Goal: Download file/media

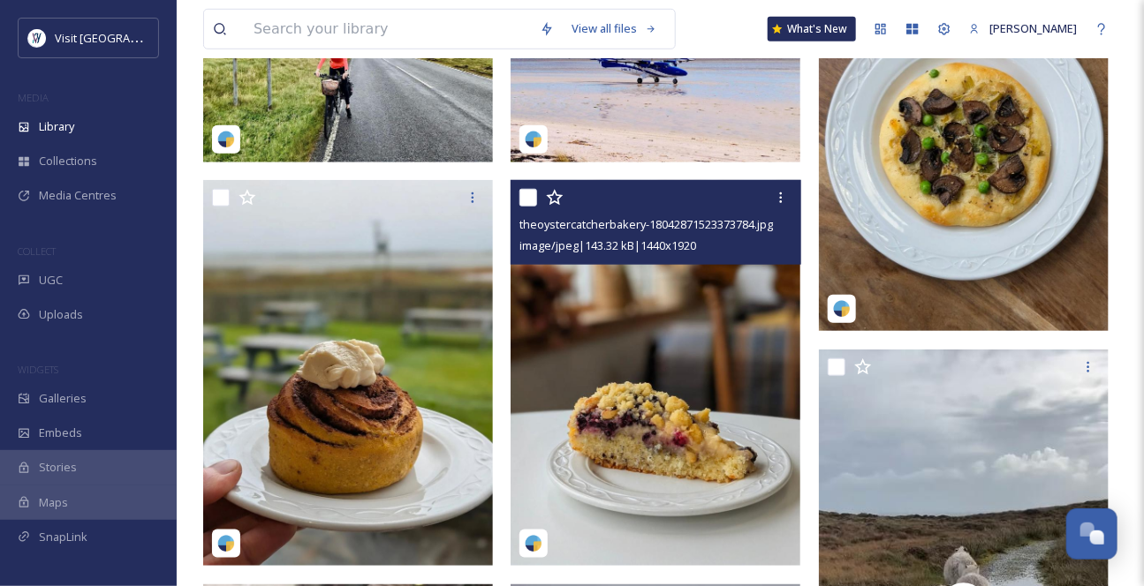
scroll to position [562, 0]
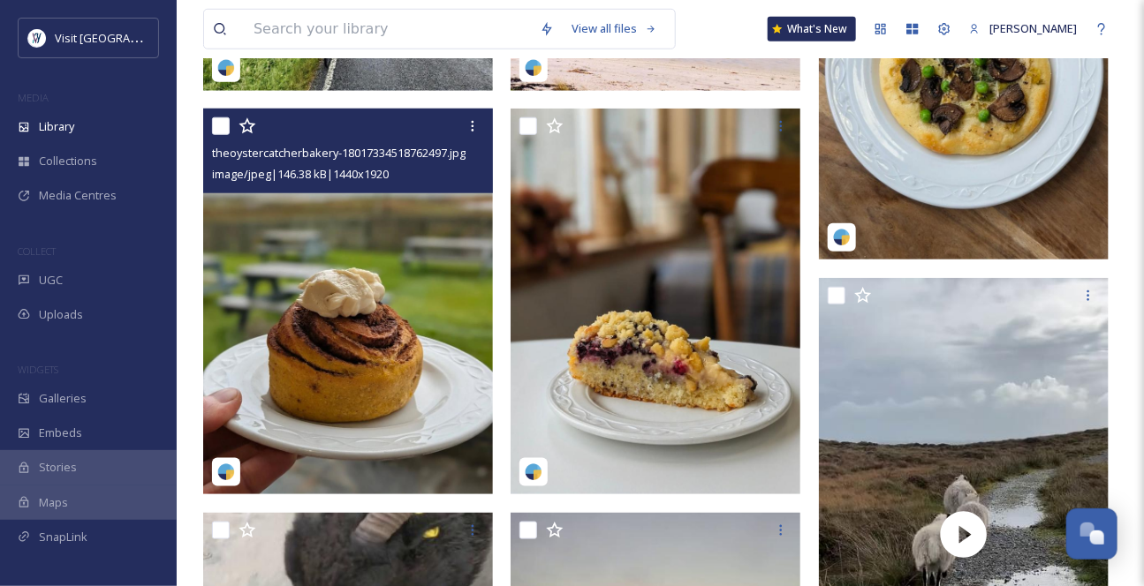
click at [436, 256] on img at bounding box center [348, 302] width 290 height 386
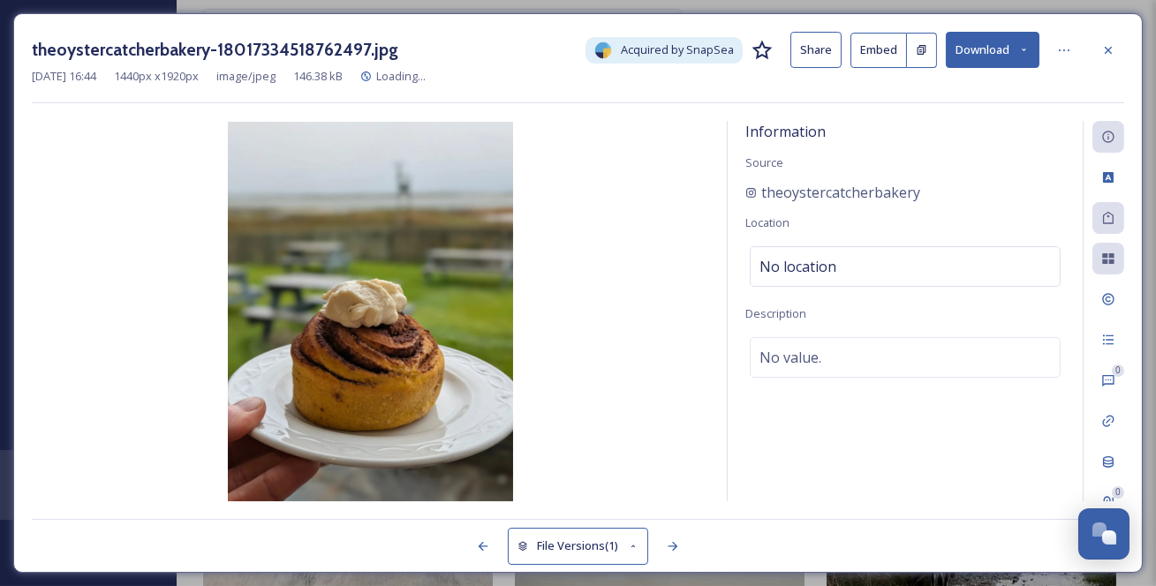
click at [1018, 56] on icon at bounding box center [1023, 49] width 11 height 11
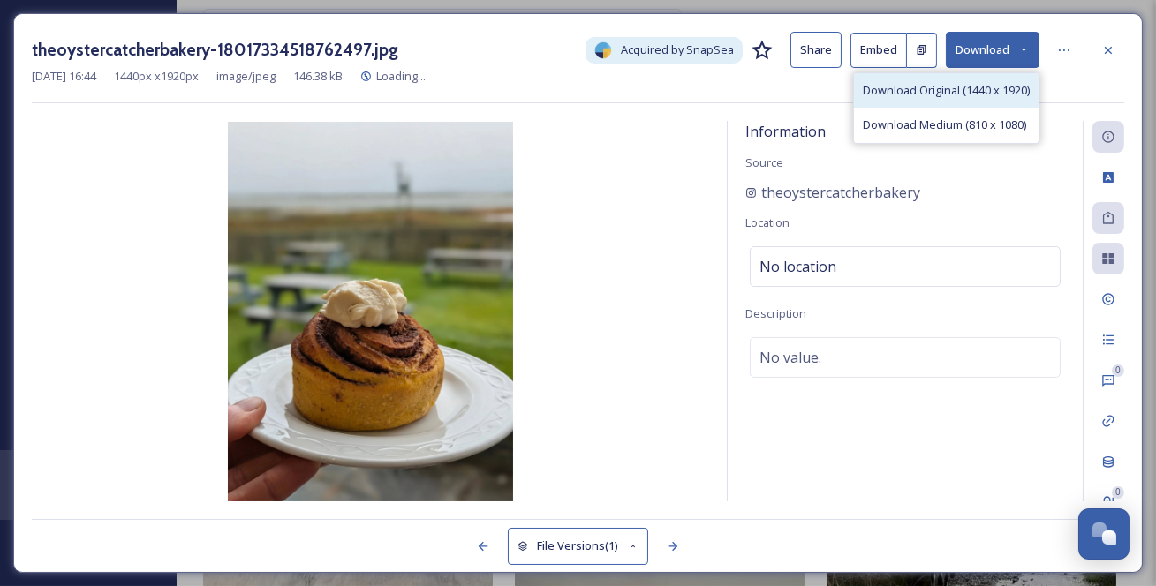
click at [966, 99] on span "Download Original (1440 x 1920)" at bounding box center [946, 90] width 167 height 17
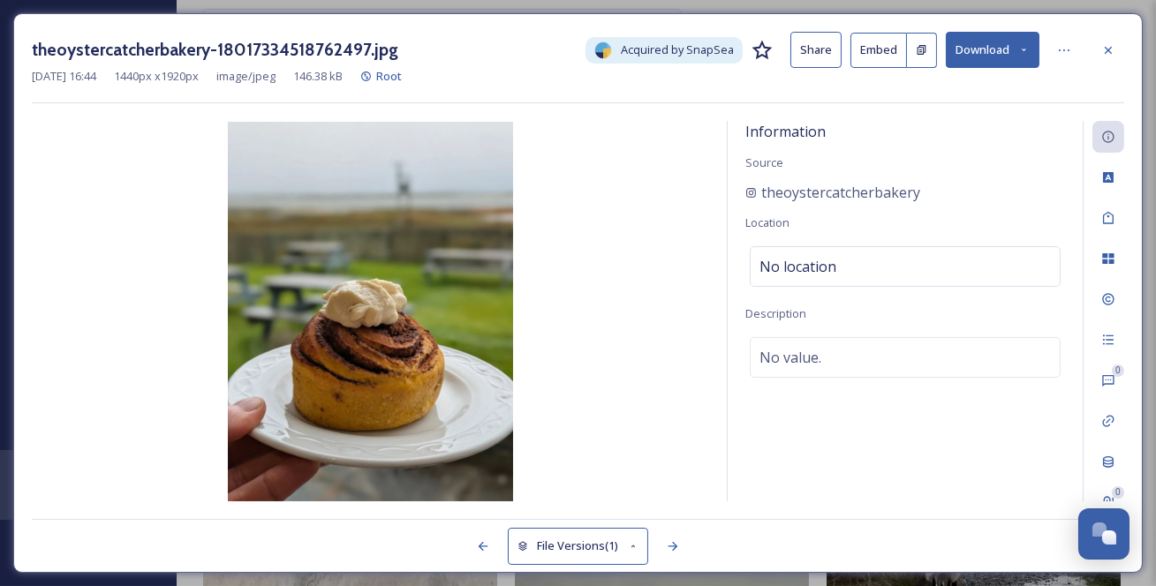
click at [1115, 48] on icon at bounding box center [1108, 50] width 14 height 14
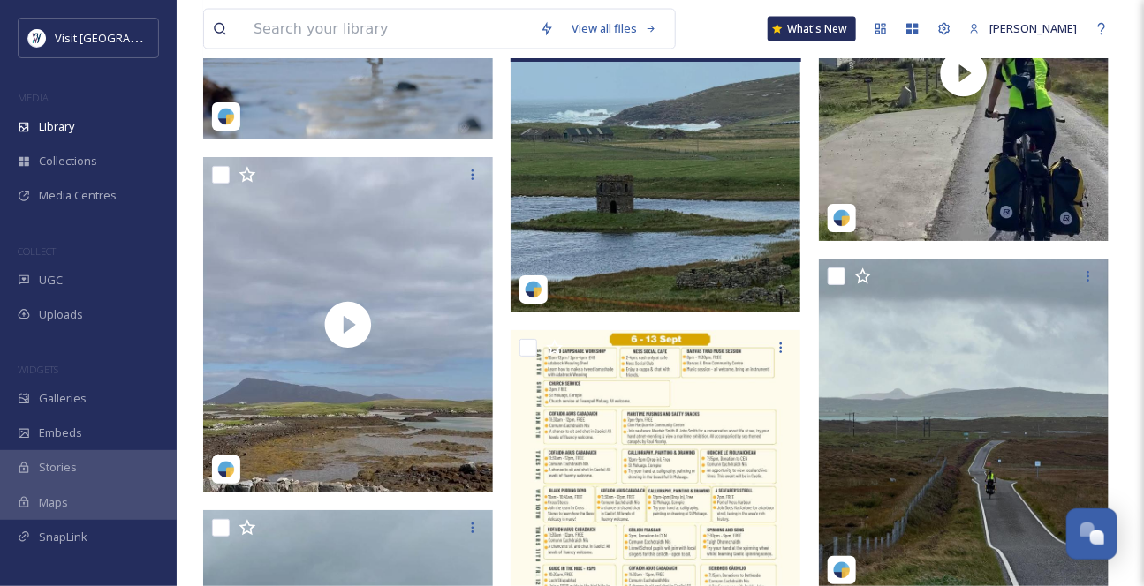
scroll to position [3612, 0]
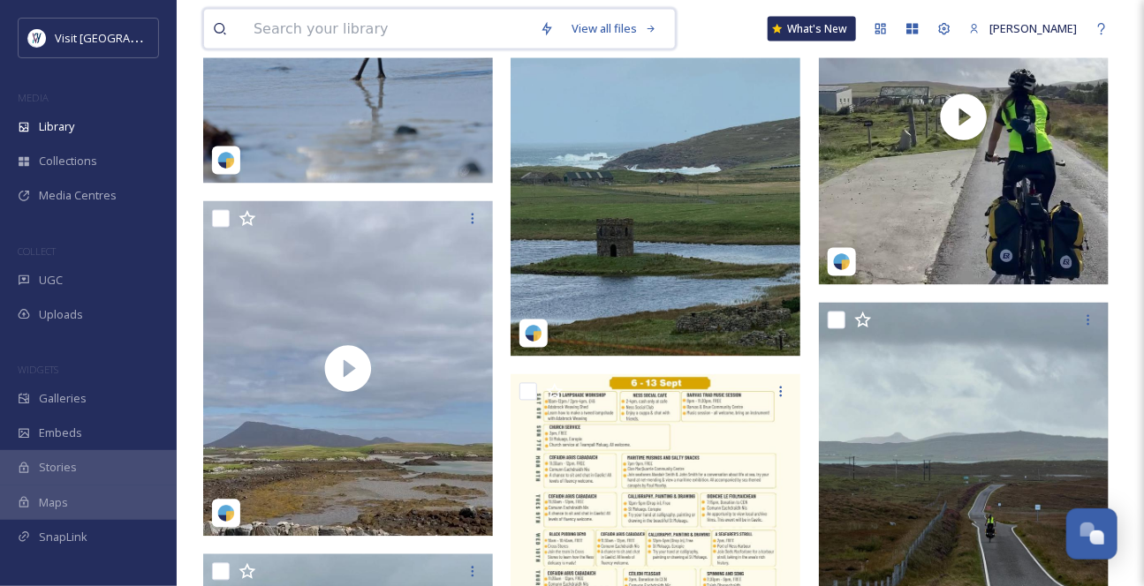
click at [314, 27] on input at bounding box center [388, 29] width 286 height 39
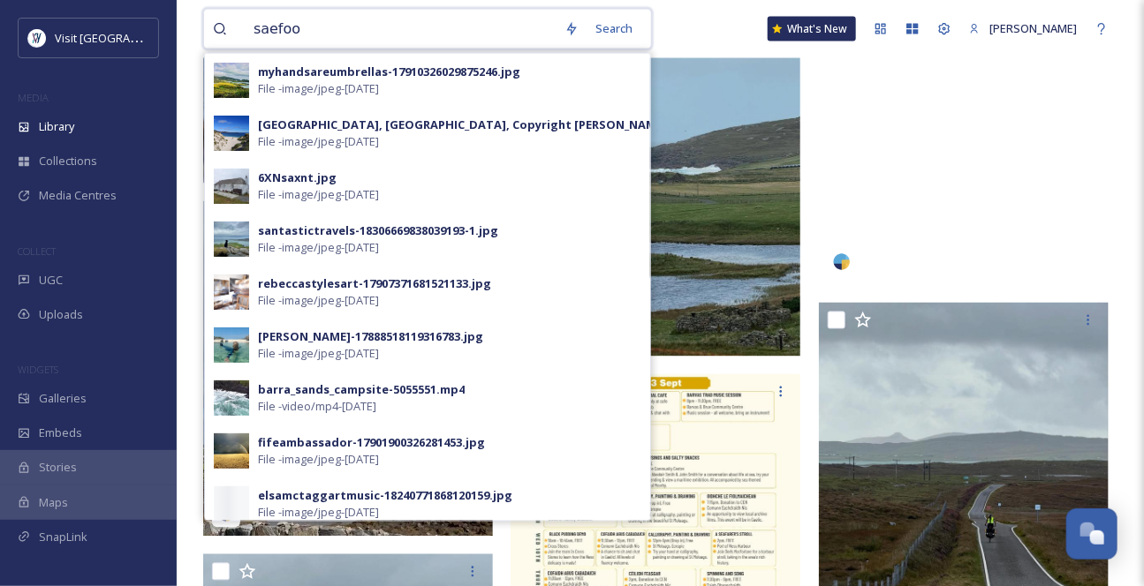
type input "saefood"
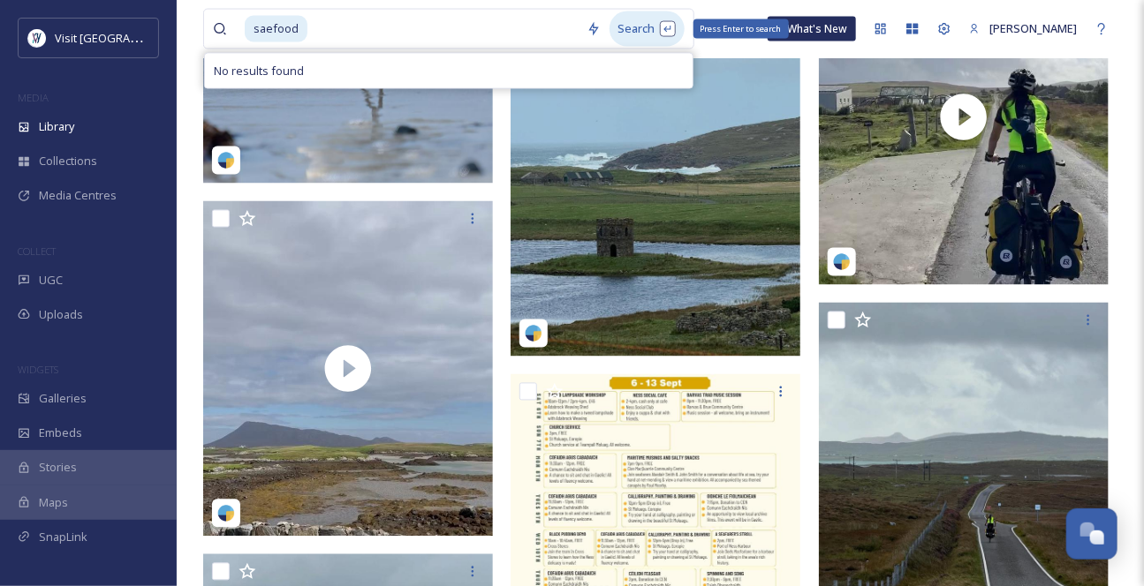
click at [632, 34] on div "Search Press Enter to search" at bounding box center [646, 28] width 75 height 34
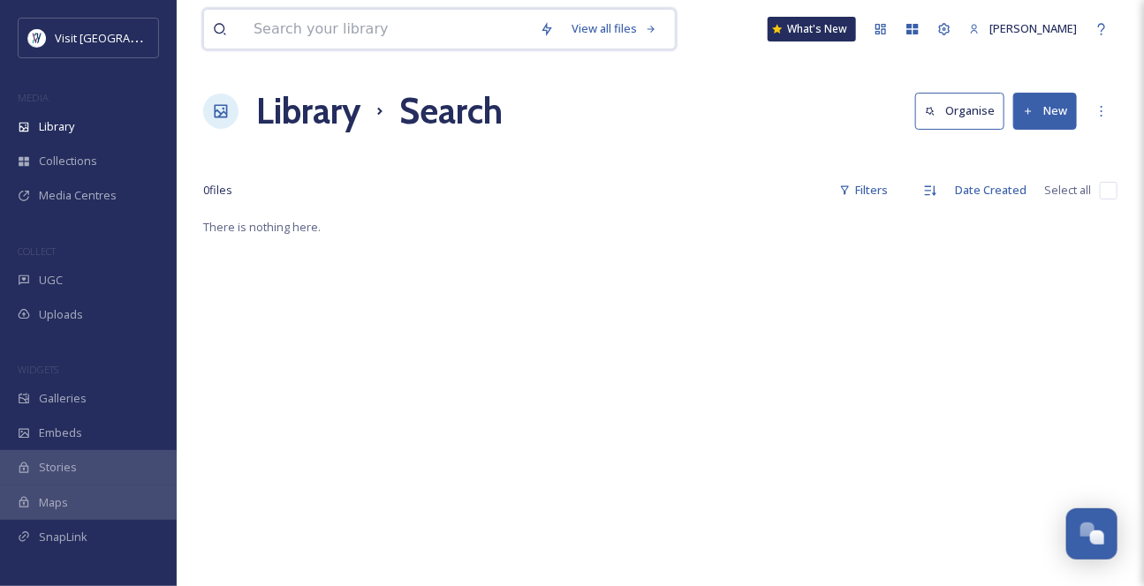
click at [383, 35] on input at bounding box center [388, 29] width 286 height 39
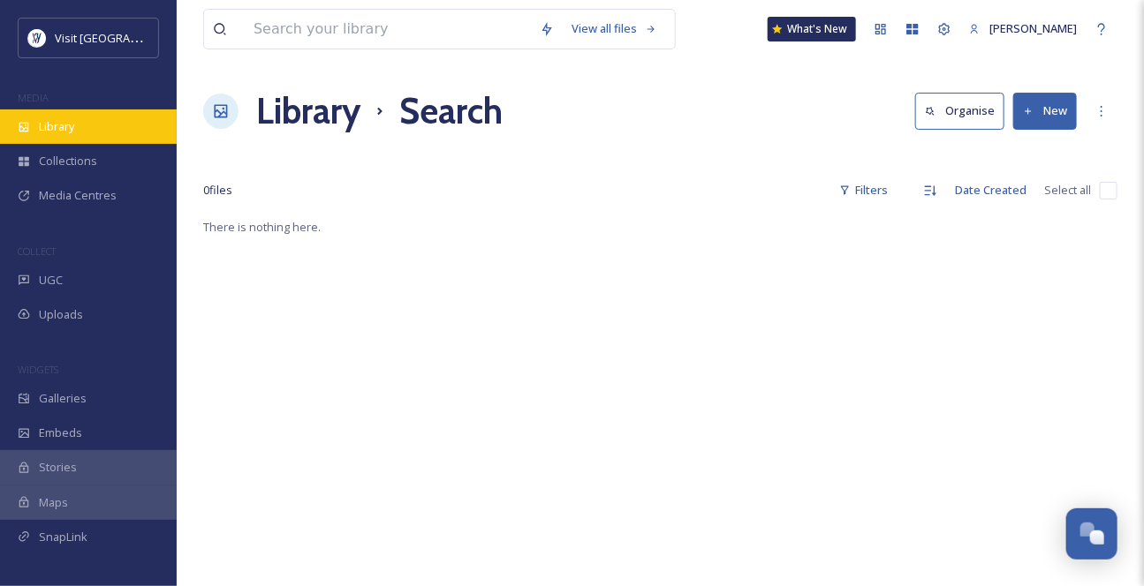
click at [92, 142] on div "Library" at bounding box center [88, 127] width 177 height 34
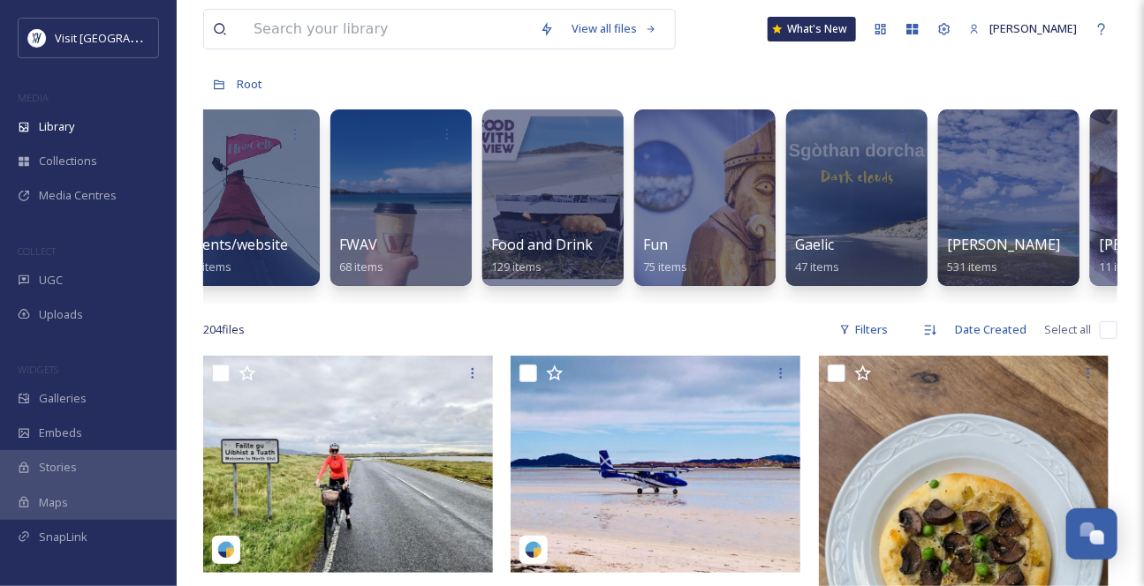
scroll to position [0, 896]
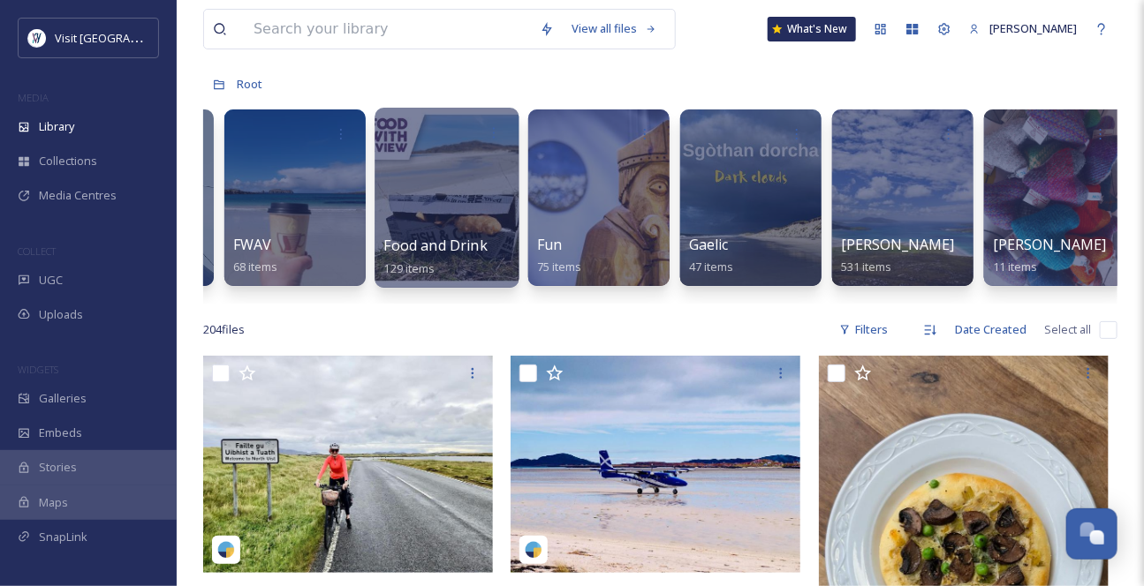
click at [466, 244] on span "Food and Drink" at bounding box center [435, 245] width 103 height 19
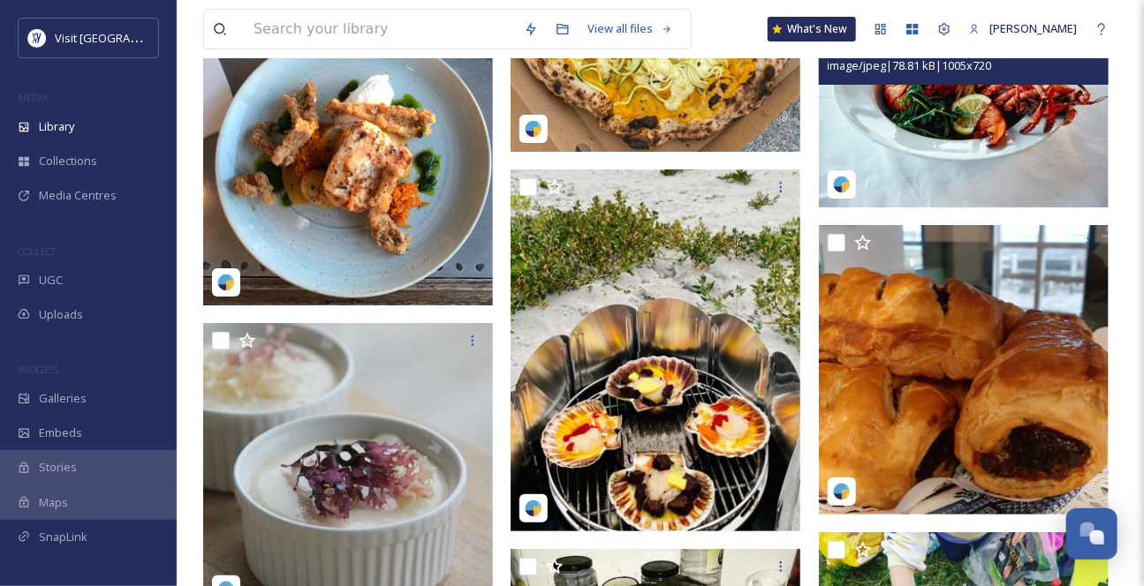
scroll to position [2569, 0]
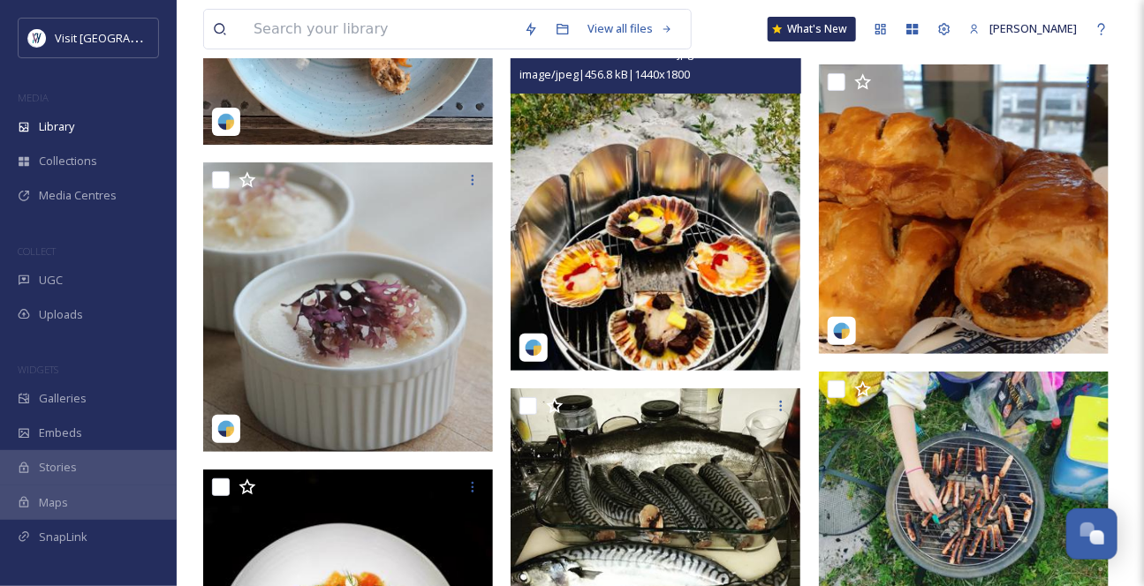
click at [727, 273] on img at bounding box center [655, 190] width 290 height 362
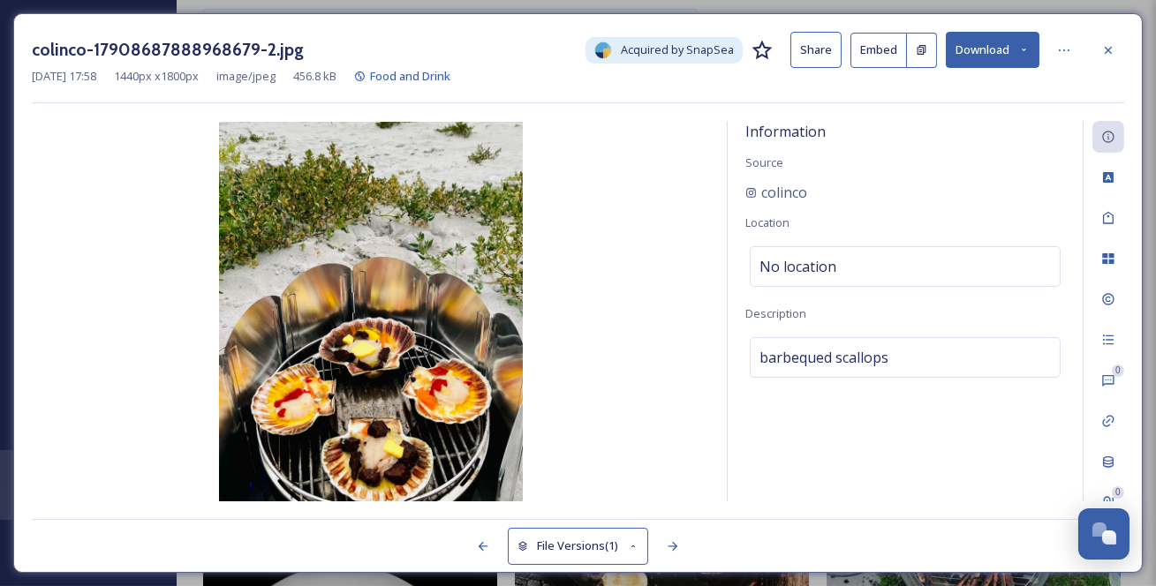
click at [1004, 52] on button "Download" at bounding box center [993, 50] width 94 height 36
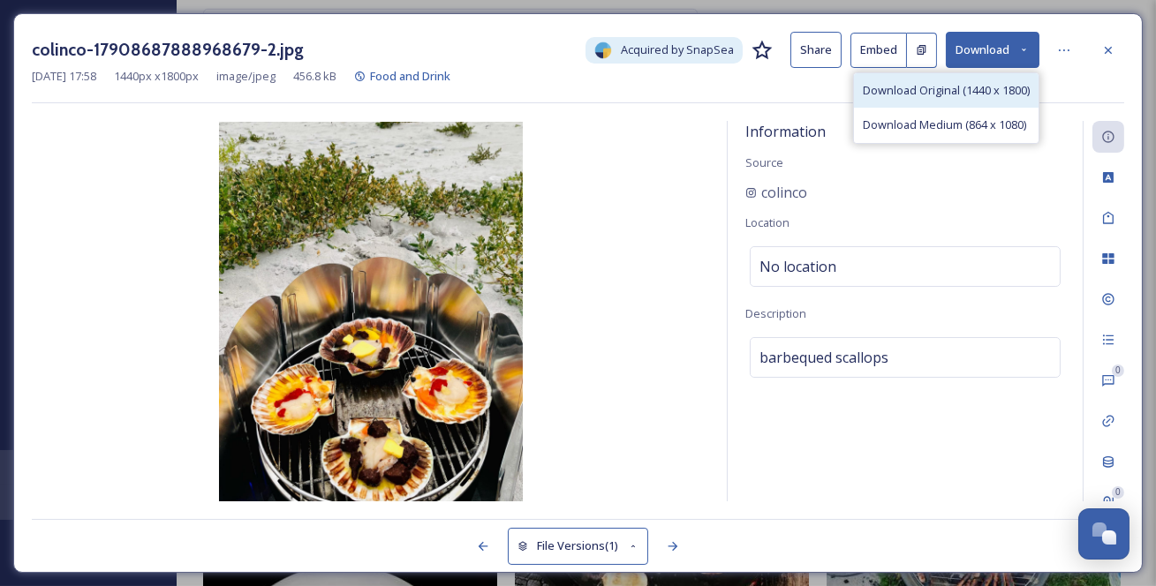
click at [949, 98] on span "Download Original (1440 x 1800)" at bounding box center [946, 90] width 167 height 17
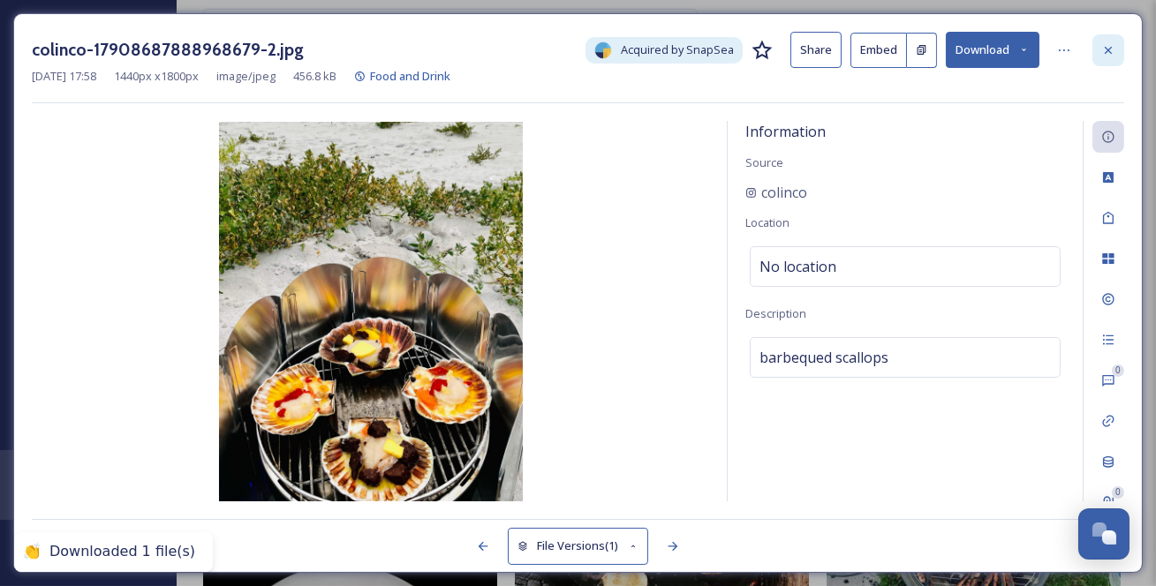
click at [1104, 47] on icon at bounding box center [1108, 50] width 14 height 14
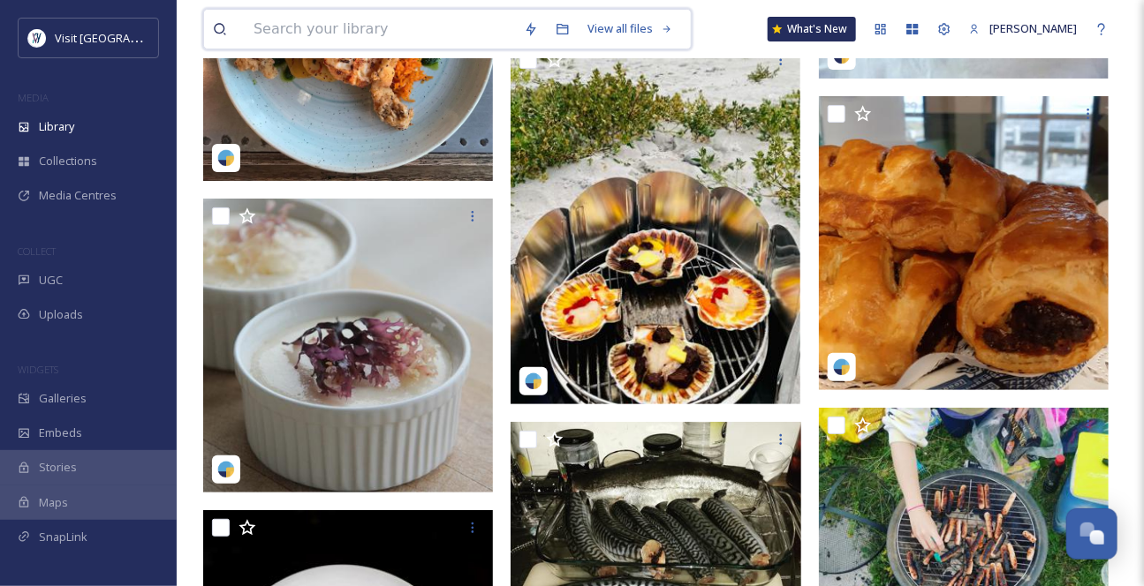
click at [296, 28] on input at bounding box center [380, 29] width 270 height 39
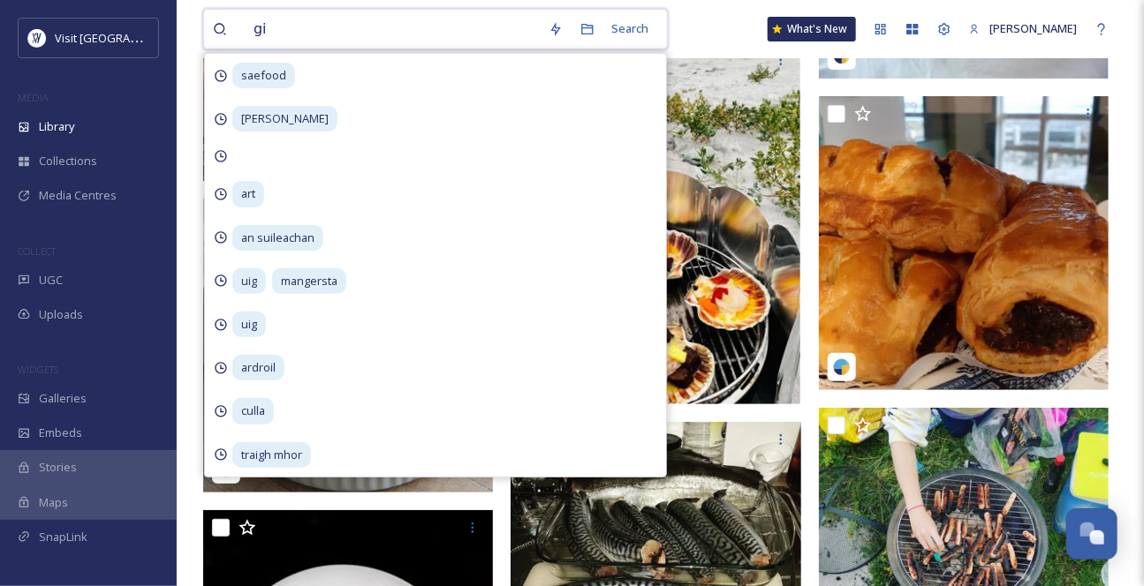
type input "gin"
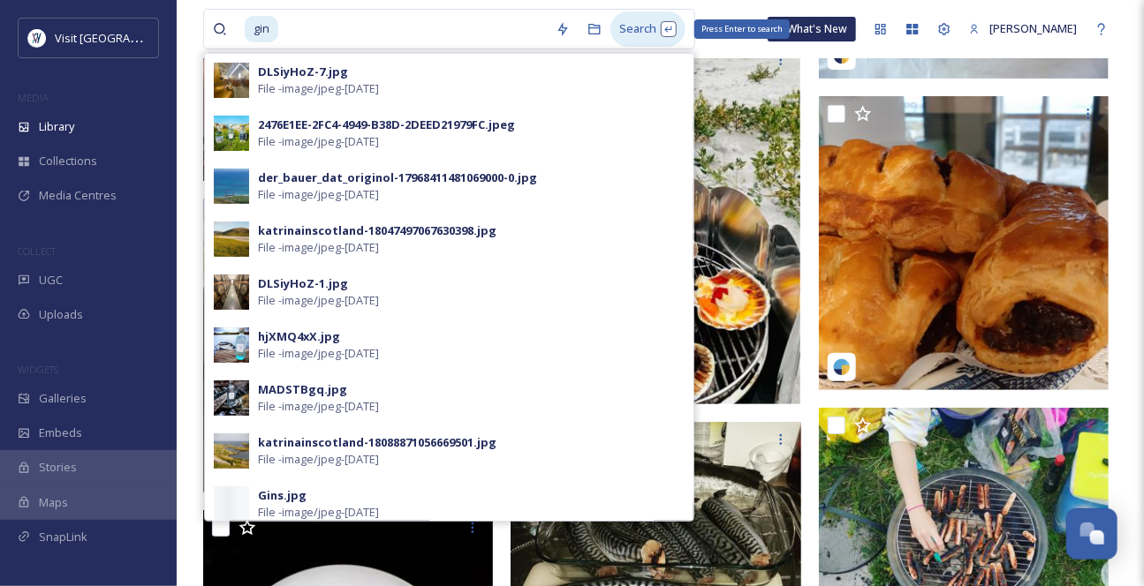
click at [640, 34] on div "Search Press Enter to search" at bounding box center [647, 28] width 75 height 34
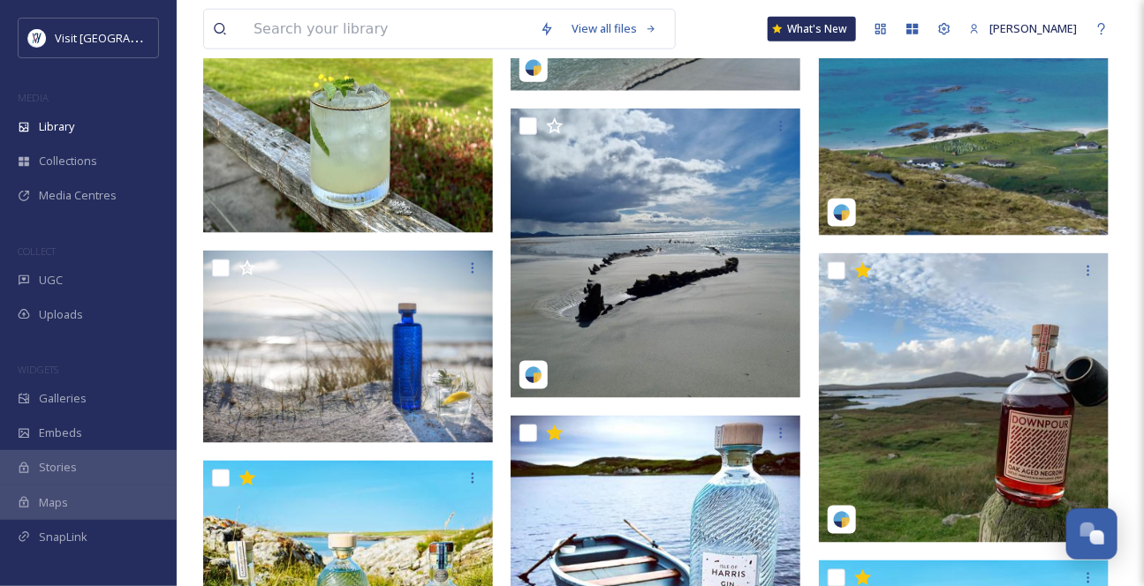
click at [360, 170] on img at bounding box center [348, 53] width 290 height 359
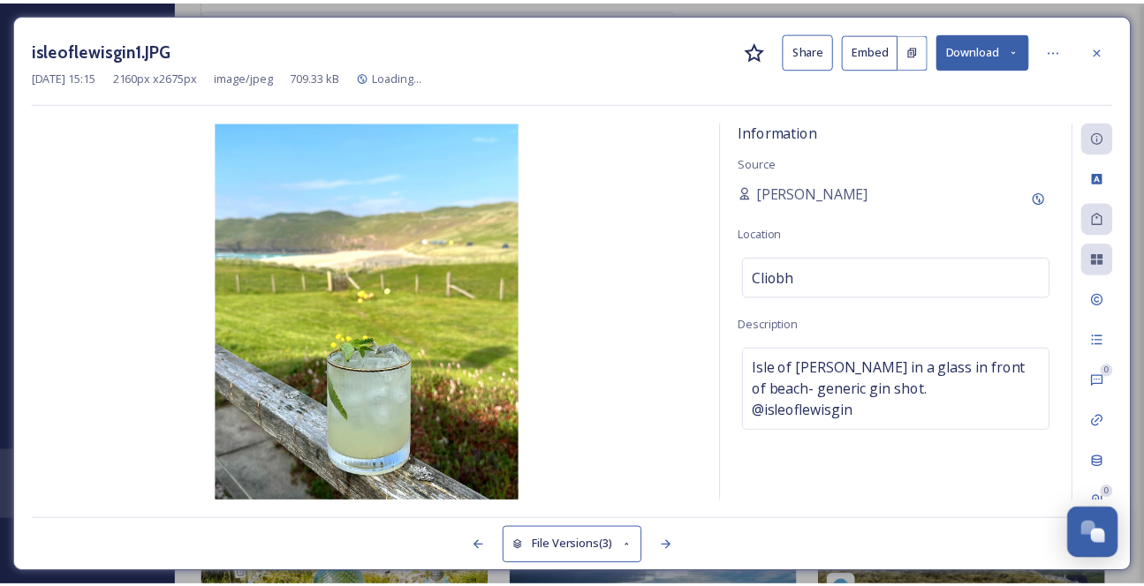
scroll to position [351, 0]
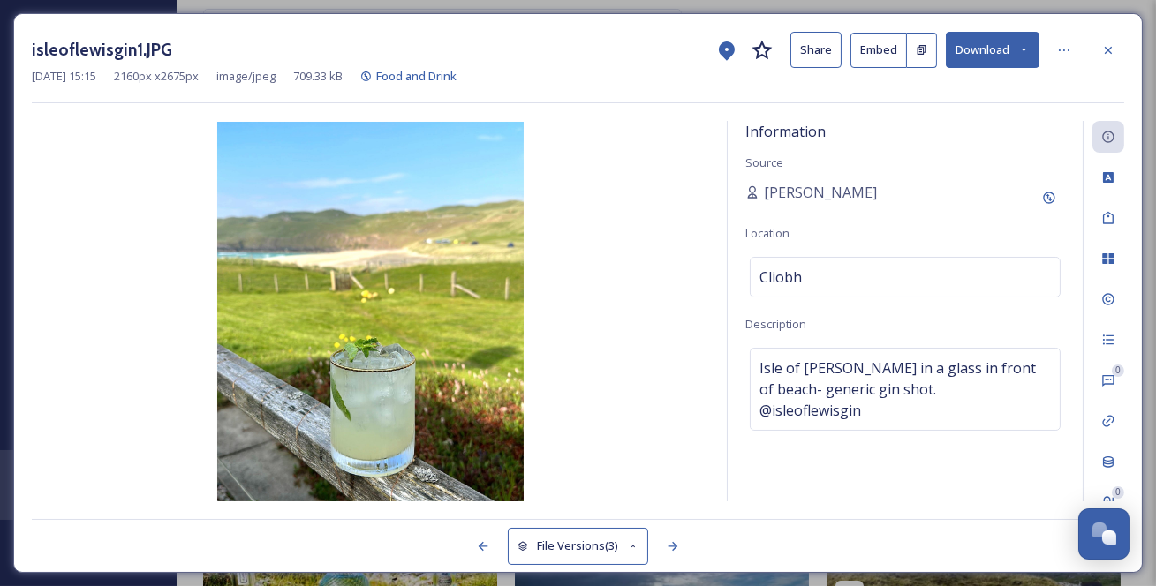
click at [1019, 40] on button "Download" at bounding box center [993, 50] width 94 height 36
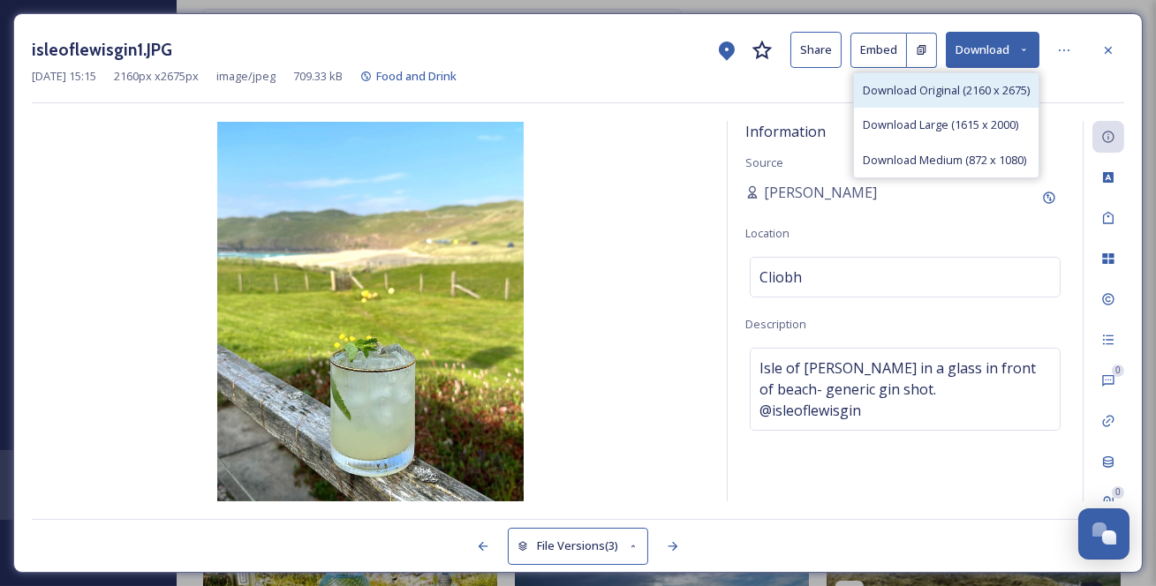
click at [959, 96] on span "Download Original (2160 x 2675)" at bounding box center [946, 90] width 167 height 17
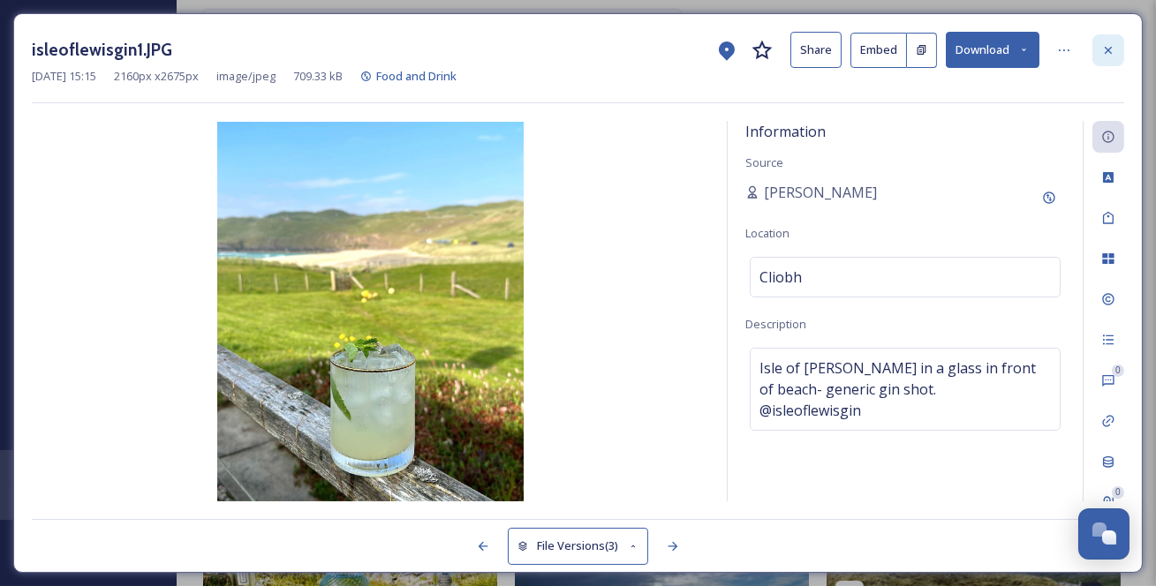
click at [1111, 52] on icon at bounding box center [1108, 50] width 14 height 14
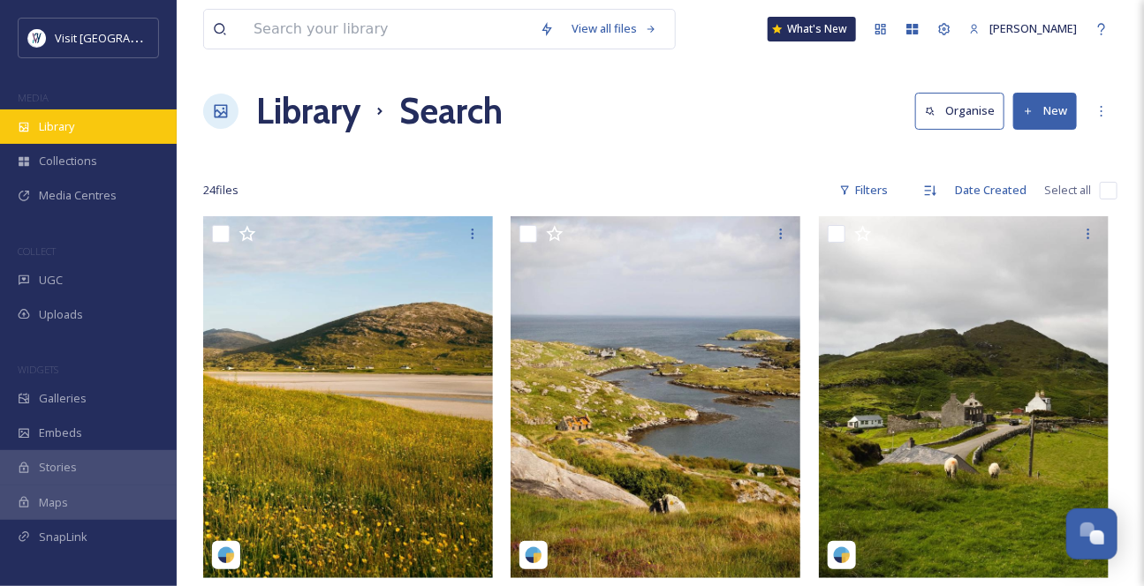
click at [71, 135] on span "Library" at bounding box center [56, 126] width 35 height 17
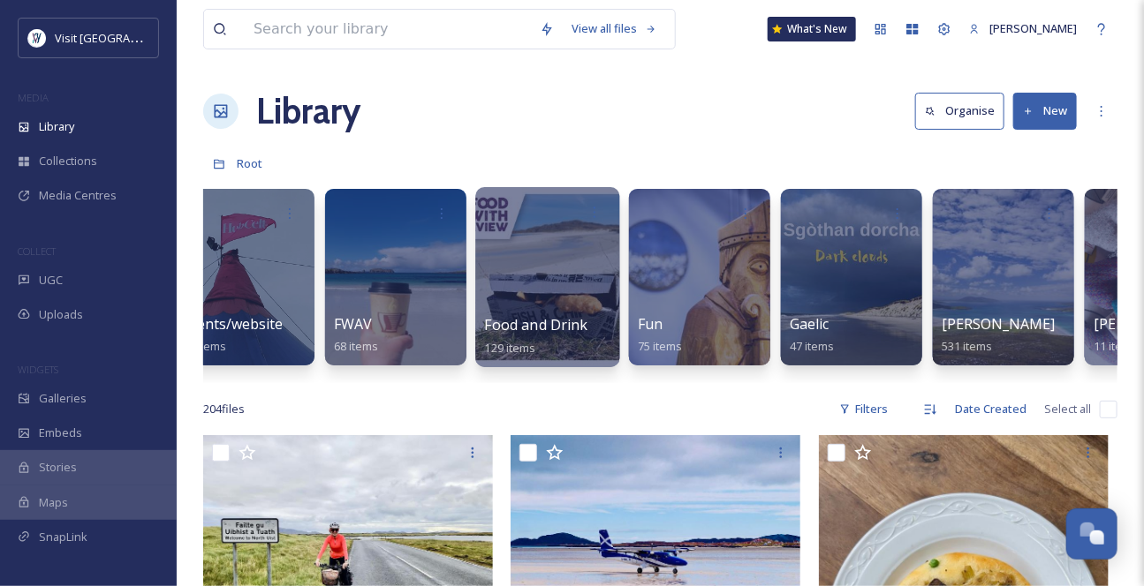
scroll to position [0, 790]
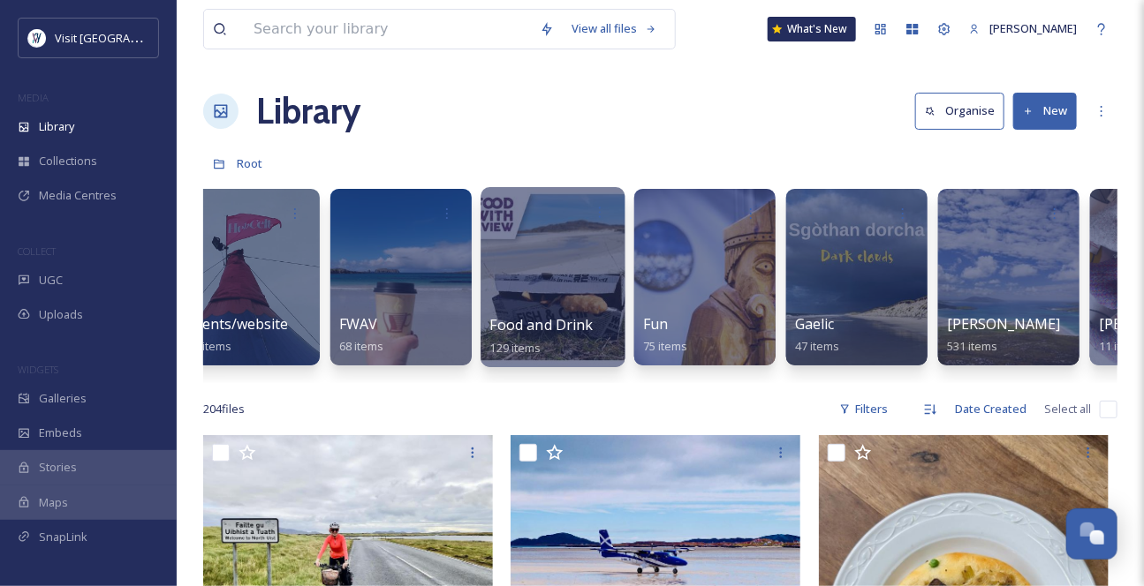
click at [567, 305] on div at bounding box center [552, 277] width 144 height 180
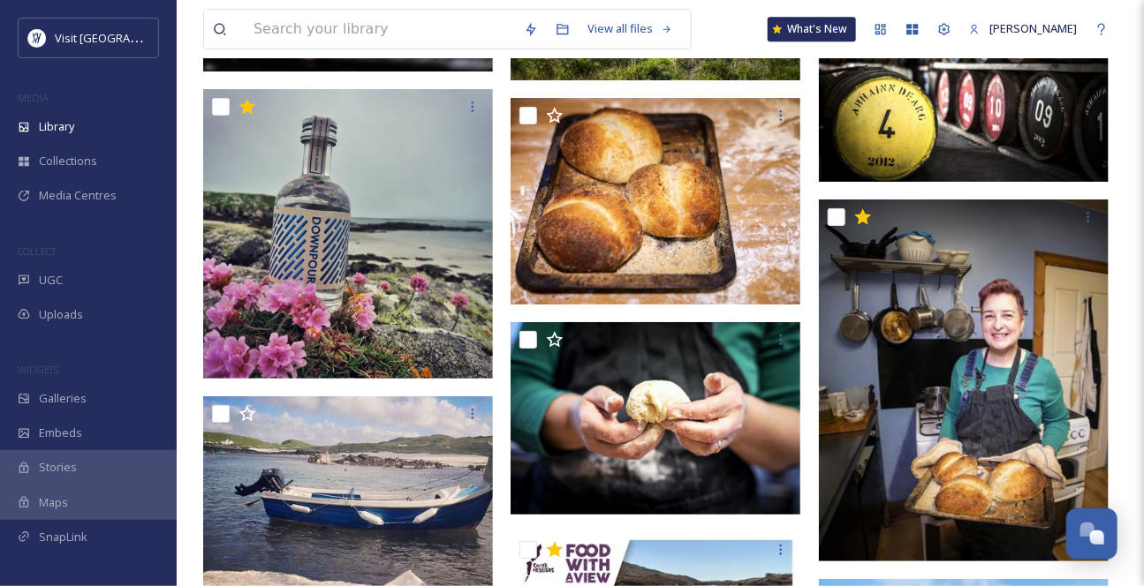
scroll to position [12284, 0]
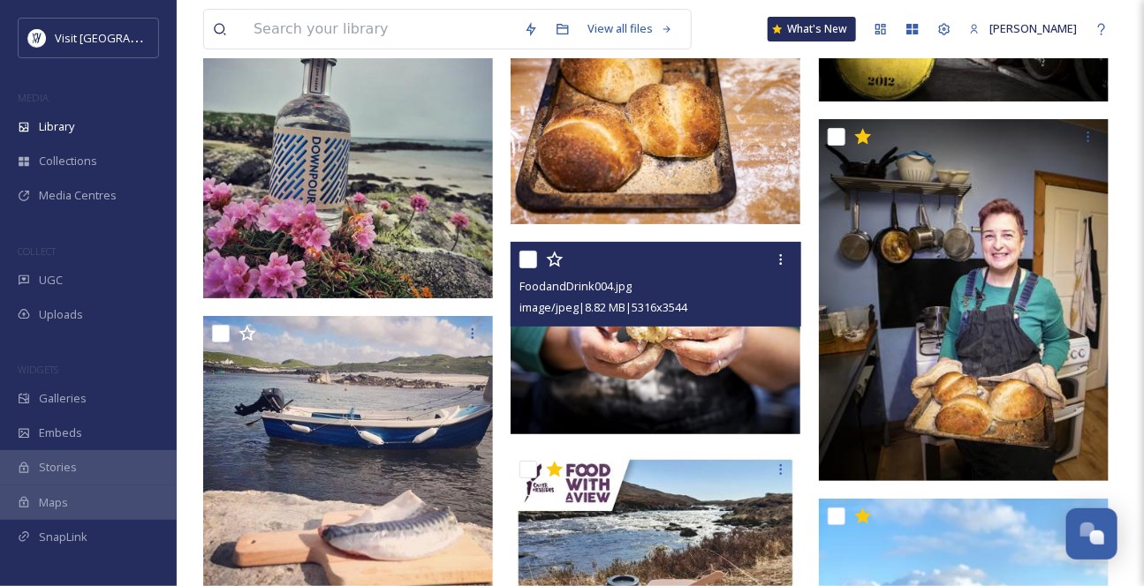
click at [692, 374] on img at bounding box center [655, 338] width 290 height 193
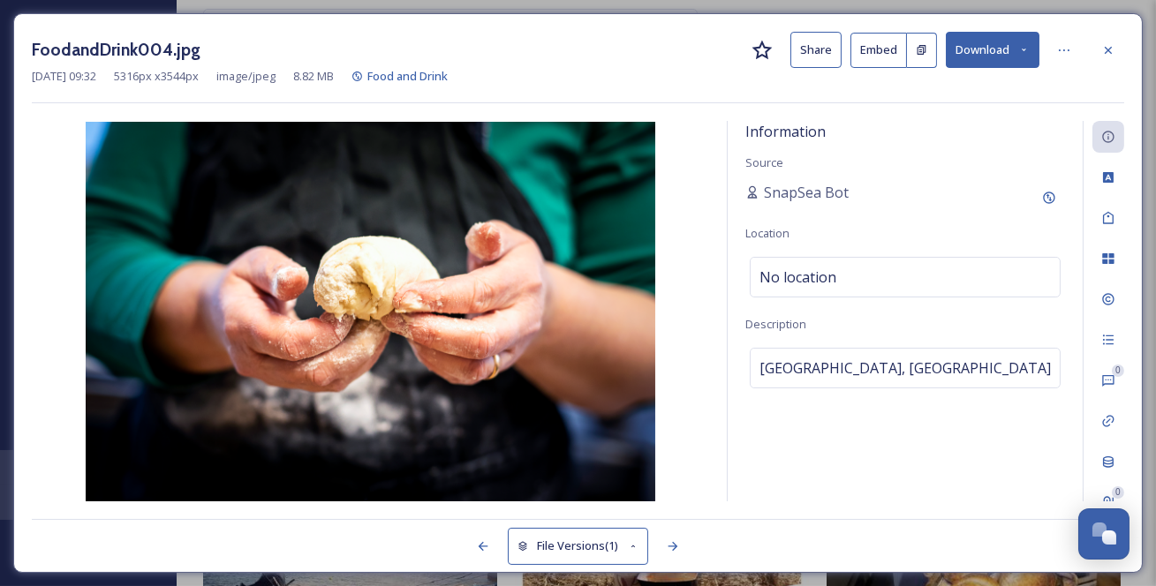
click at [1023, 42] on button "Download" at bounding box center [993, 50] width 94 height 36
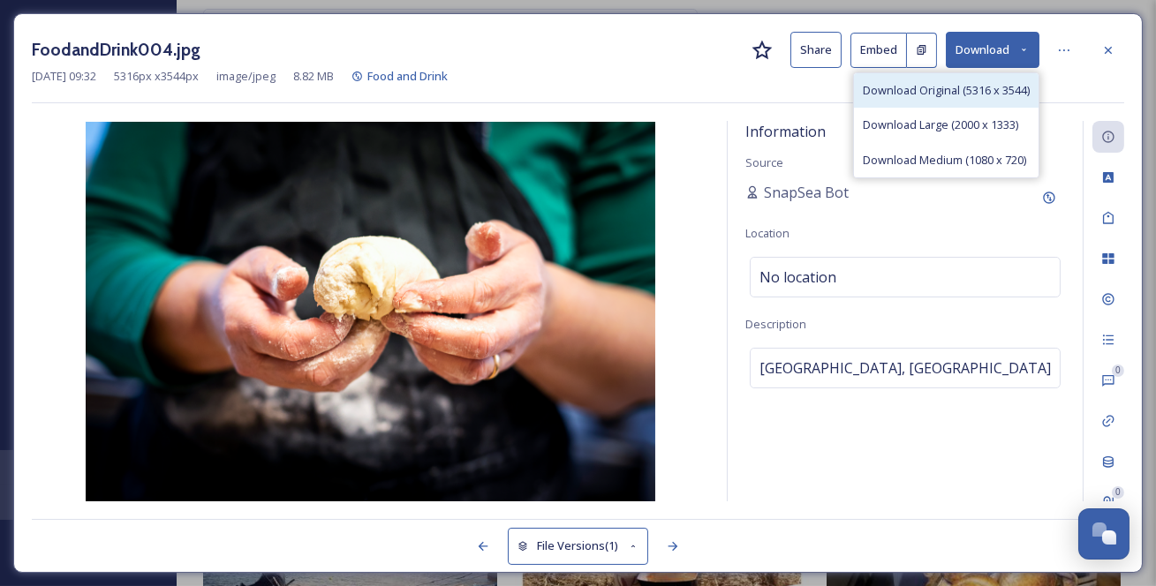
click at [976, 96] on span "Download Original (5316 x 3544)" at bounding box center [946, 90] width 167 height 17
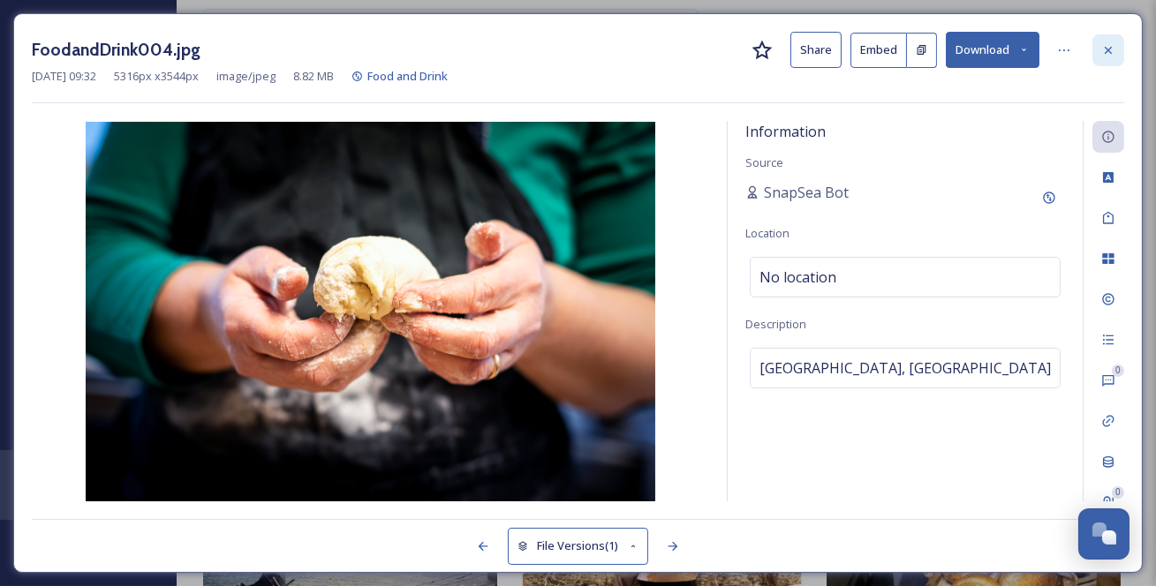
click at [1107, 54] on icon at bounding box center [1108, 50] width 14 height 14
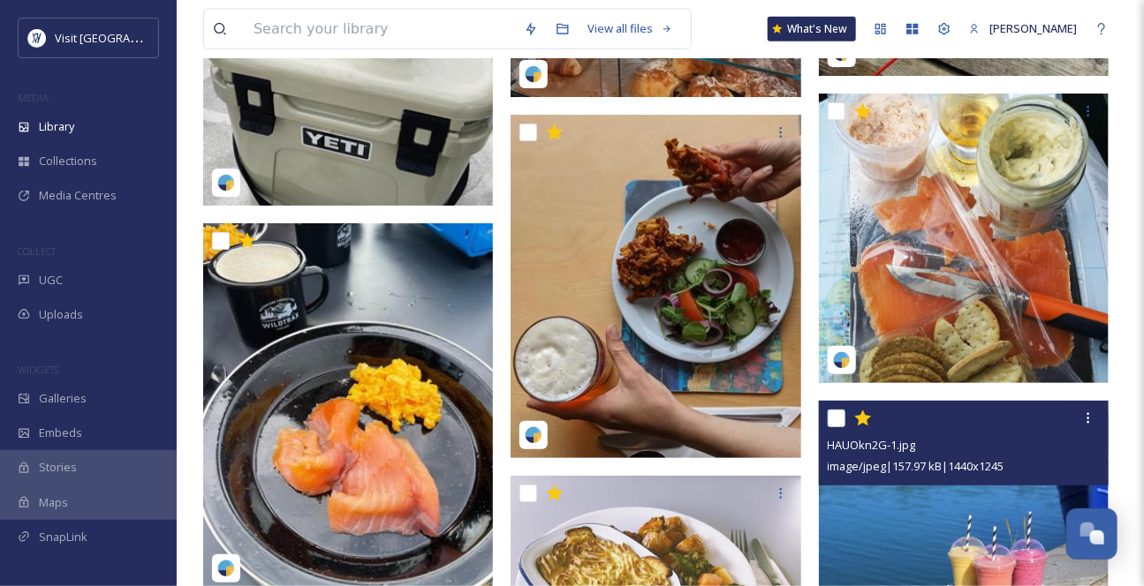
scroll to position [10784, 0]
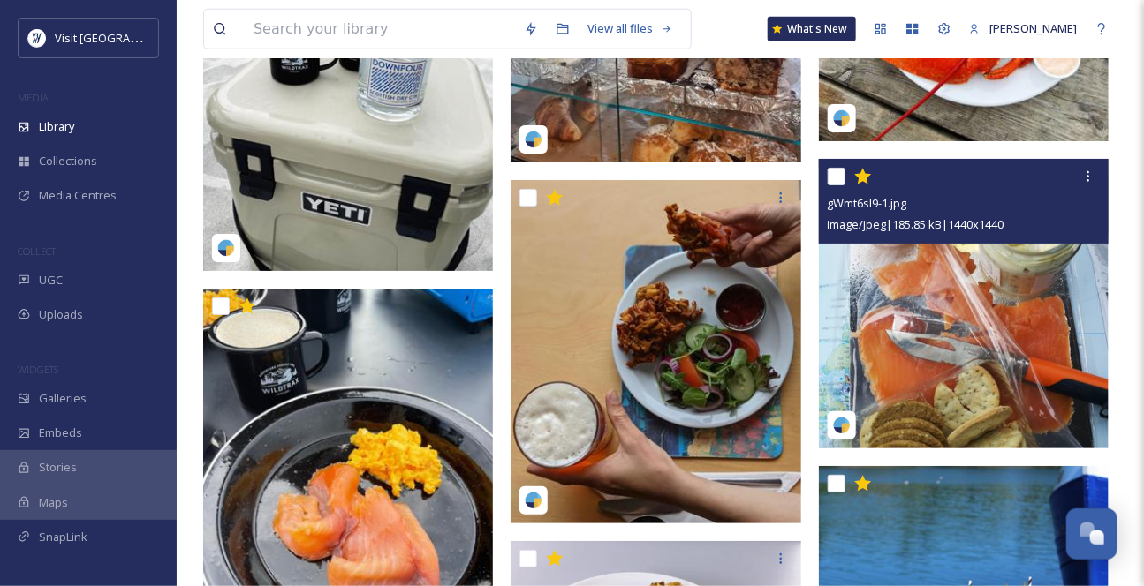
click at [1004, 365] on img at bounding box center [964, 304] width 290 height 290
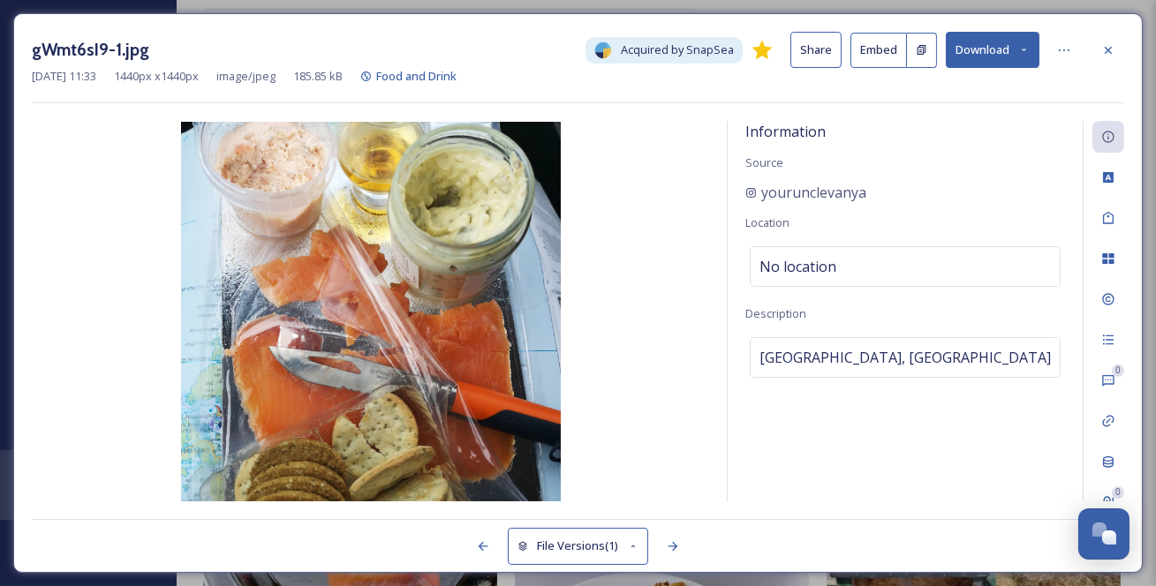
click at [1018, 52] on icon at bounding box center [1023, 49] width 11 height 11
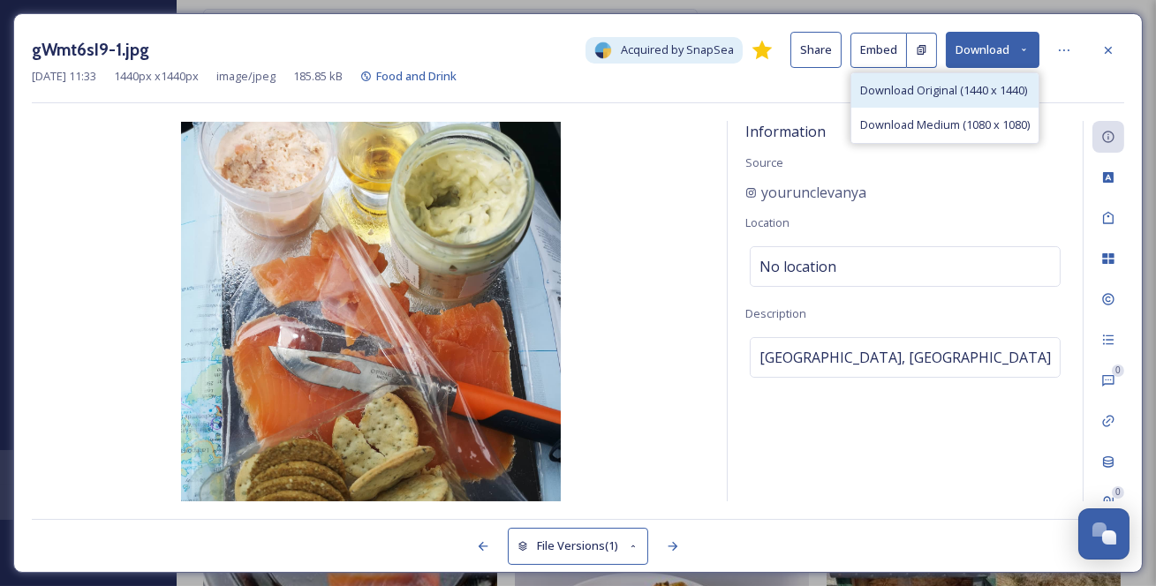
click at [968, 99] on span "Download Original (1440 x 1440)" at bounding box center [943, 90] width 167 height 17
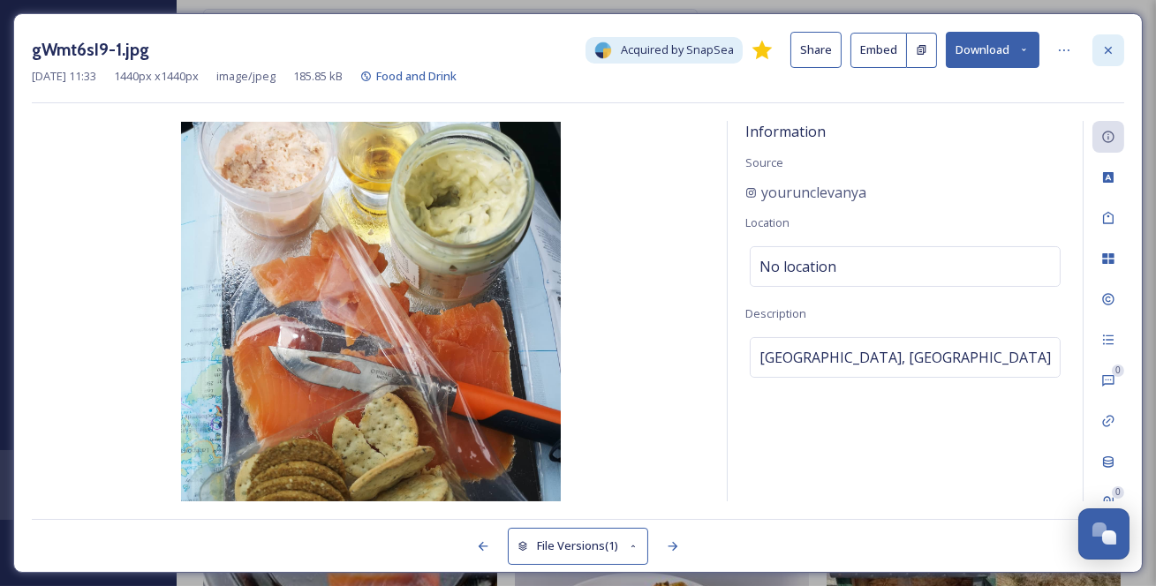
click at [1107, 53] on icon at bounding box center [1108, 50] width 14 height 14
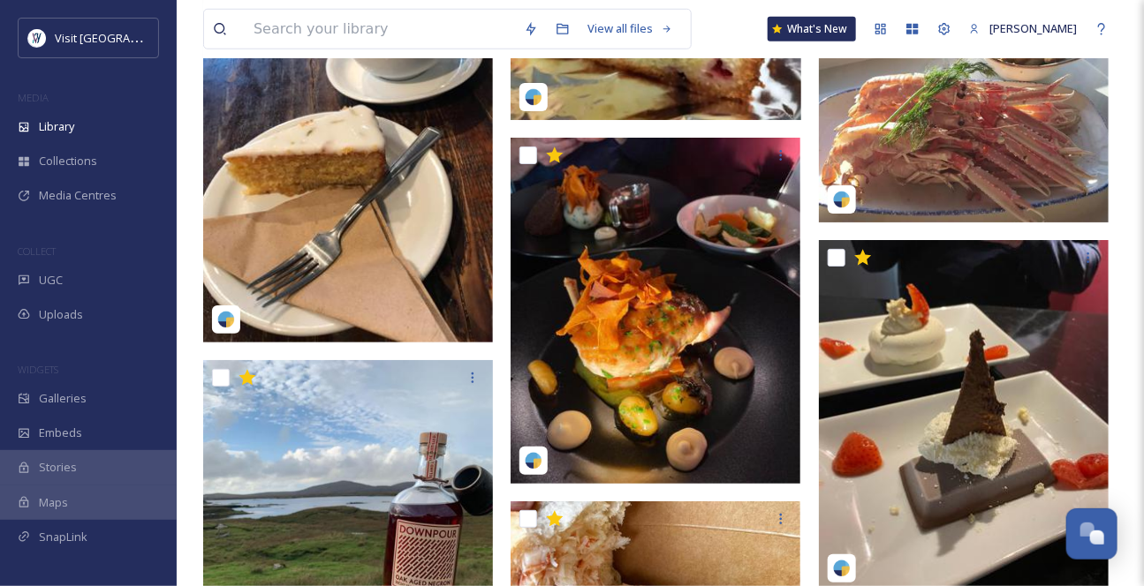
scroll to position [5393, 0]
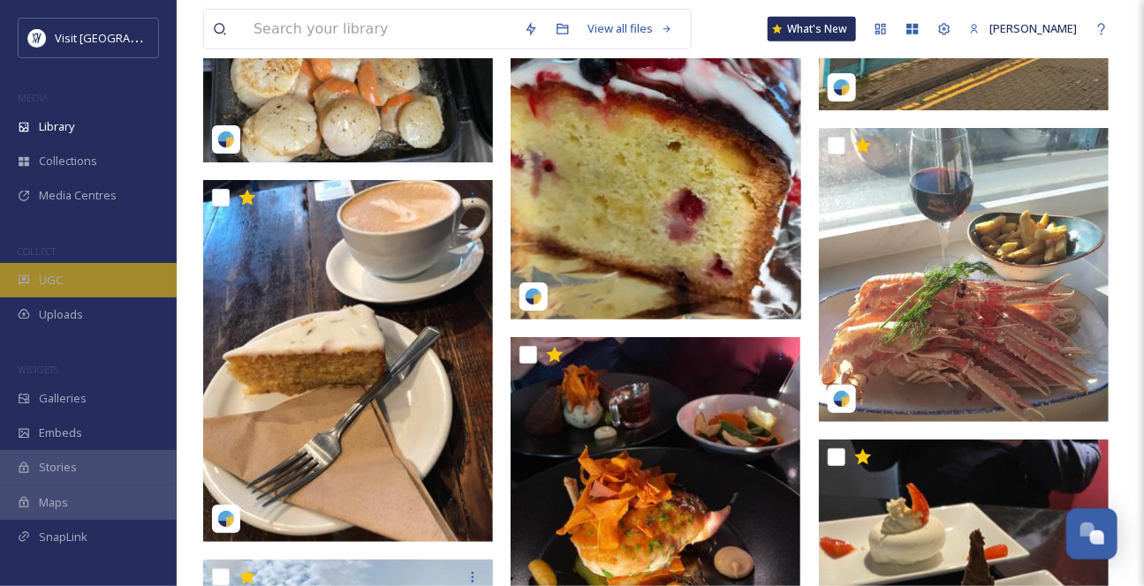
click at [62, 289] on span "UGC" at bounding box center [51, 280] width 24 height 17
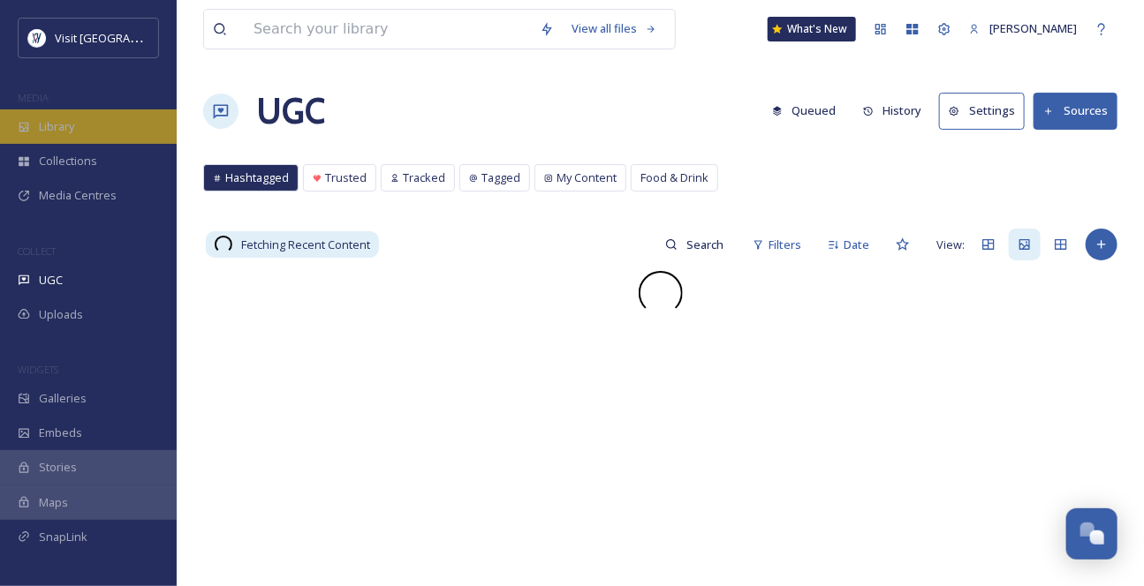
click at [108, 144] on div "Library" at bounding box center [88, 127] width 177 height 34
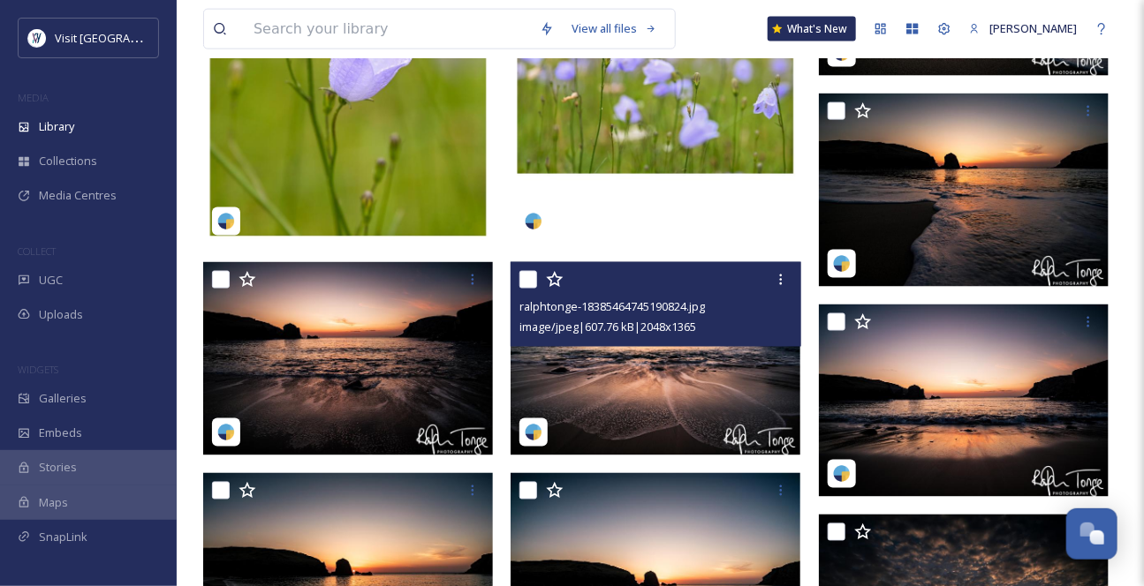
scroll to position [985, 0]
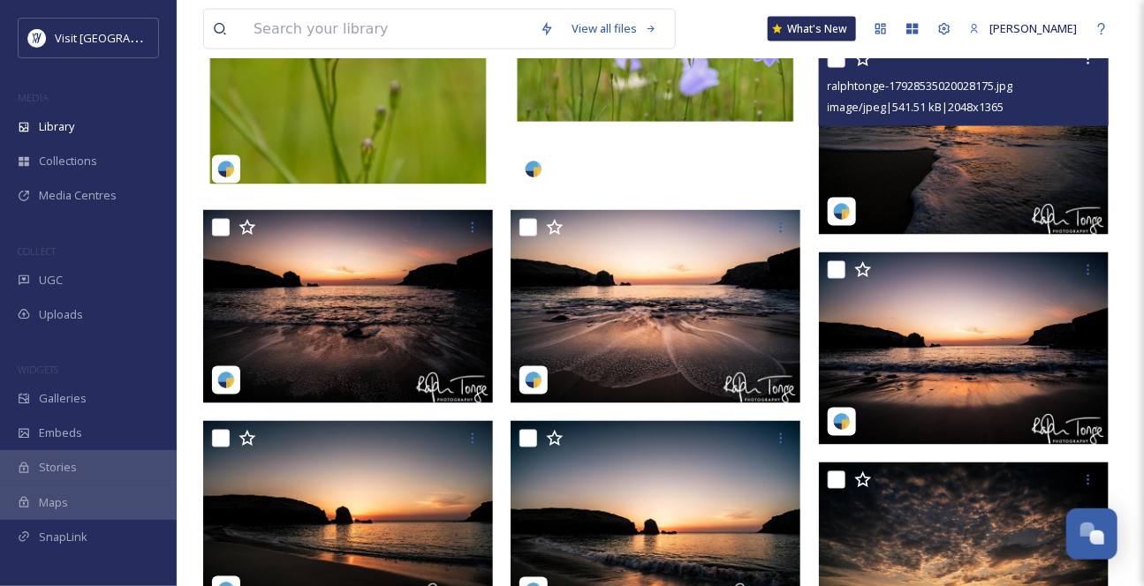
click at [847, 75] on div at bounding box center [966, 59] width 276 height 32
click at [842, 68] on input "checkbox" at bounding box center [837, 59] width 18 height 18
checkbox input "true"
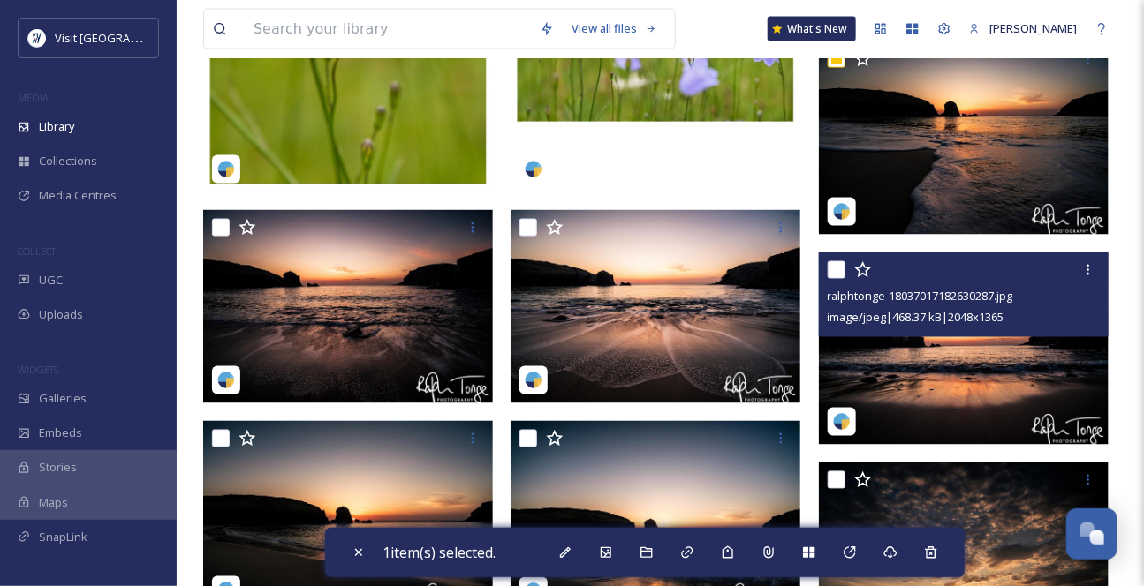
click at [836, 286] on div at bounding box center [966, 270] width 276 height 32
click at [828, 279] on input "checkbox" at bounding box center [837, 270] width 18 height 18
checkbox input "true"
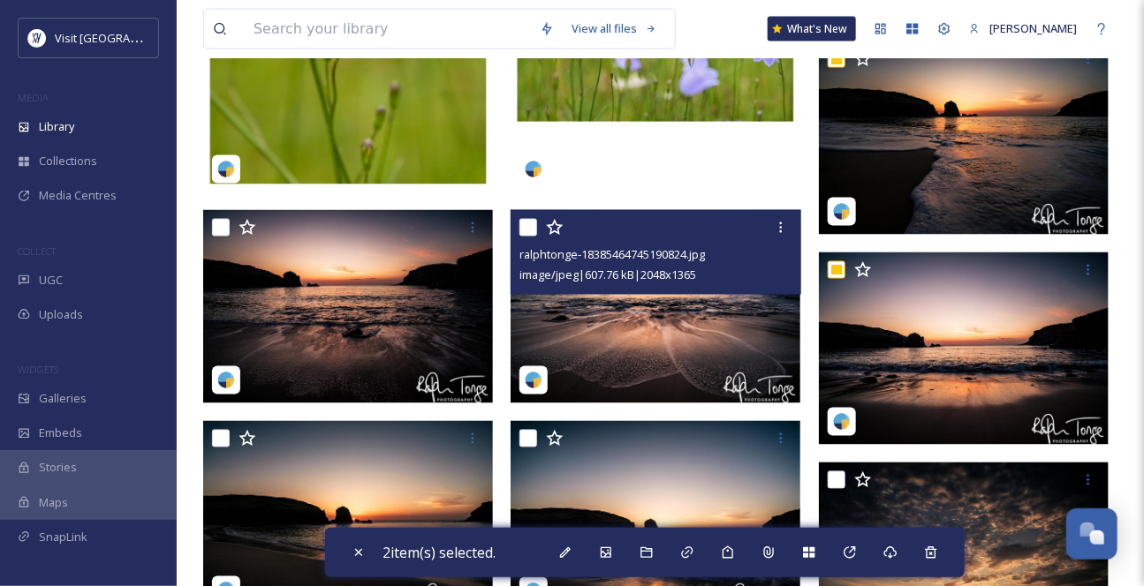
click at [527, 237] on input "checkbox" at bounding box center [528, 228] width 18 height 18
checkbox input "true"
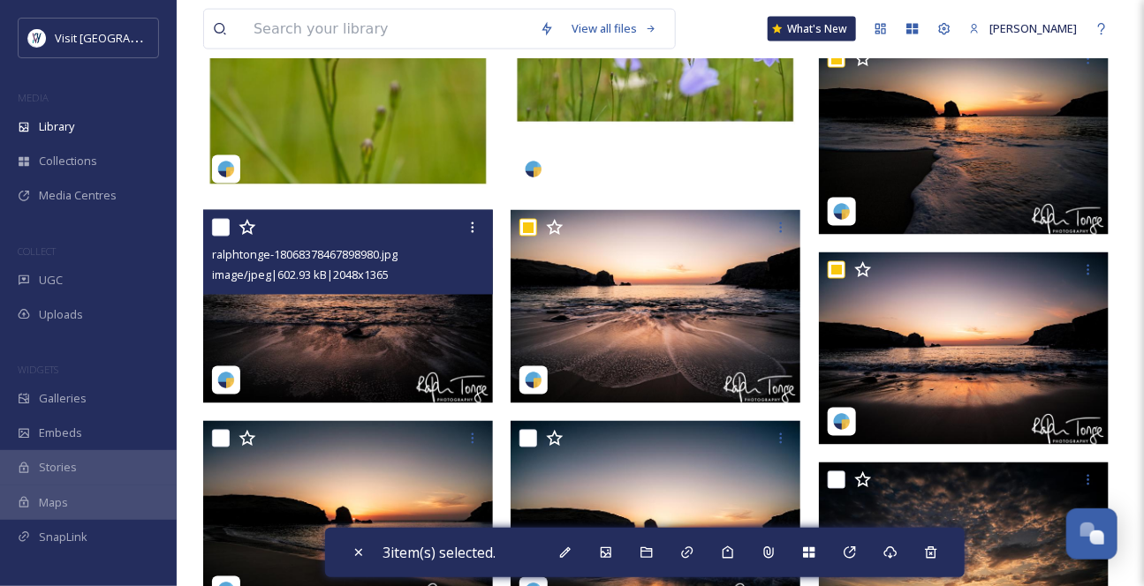
click at [223, 237] on input "checkbox" at bounding box center [221, 228] width 18 height 18
checkbox input "true"
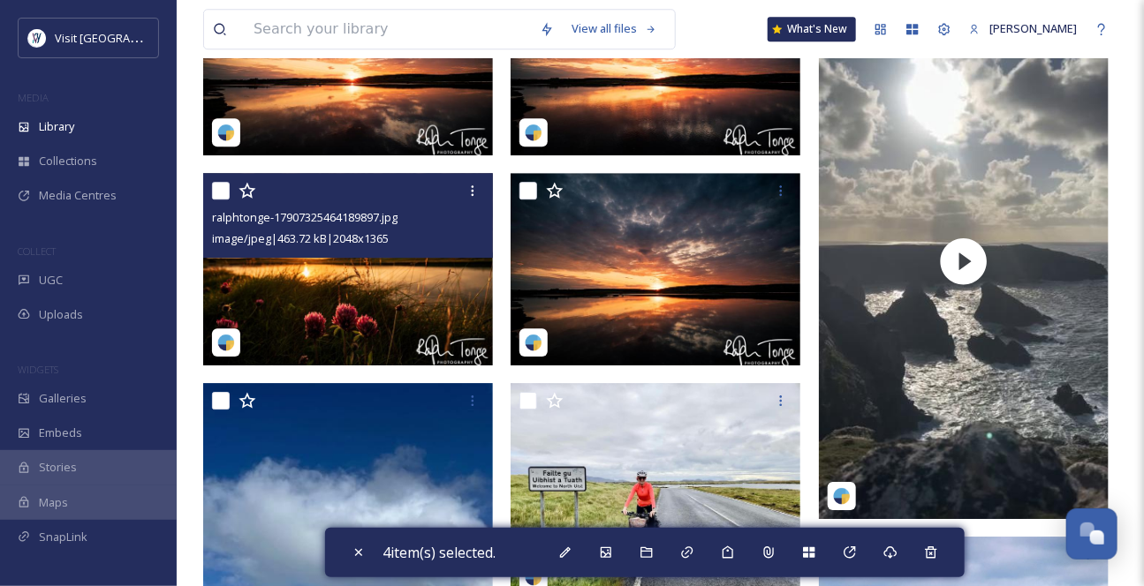
scroll to position [1868, 0]
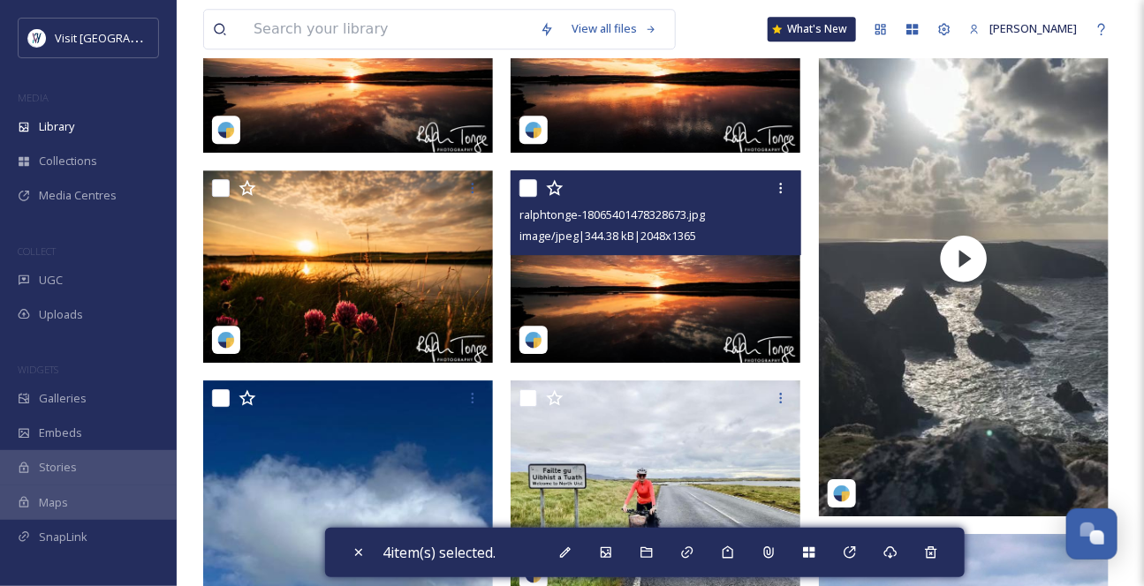
click at [529, 197] on input "checkbox" at bounding box center [528, 188] width 18 height 18
checkbox input "true"
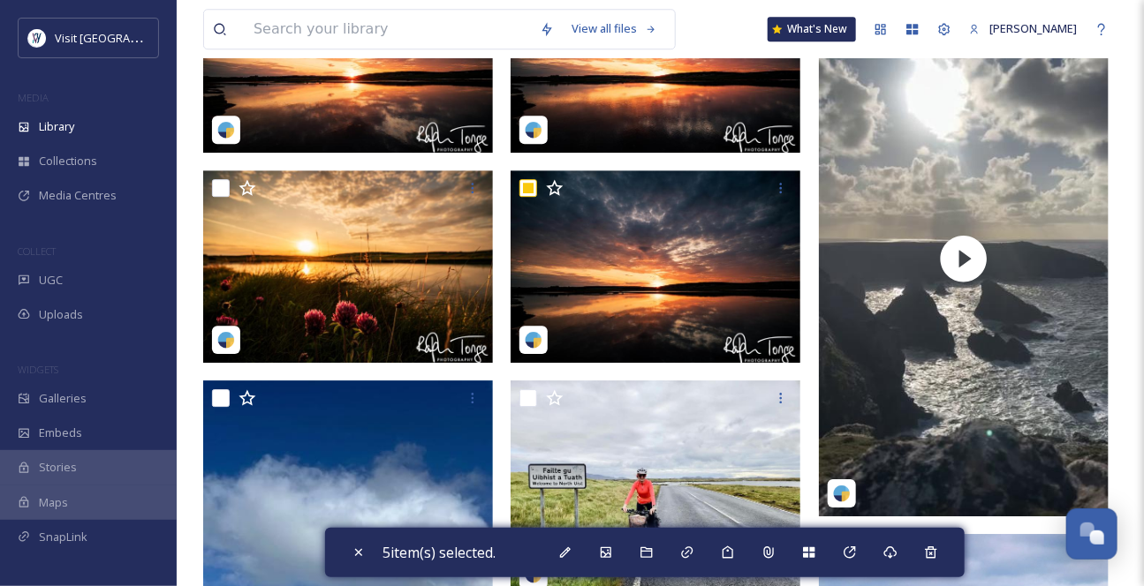
click at [232, 139] on img at bounding box center [226, 130] width 18 height 18
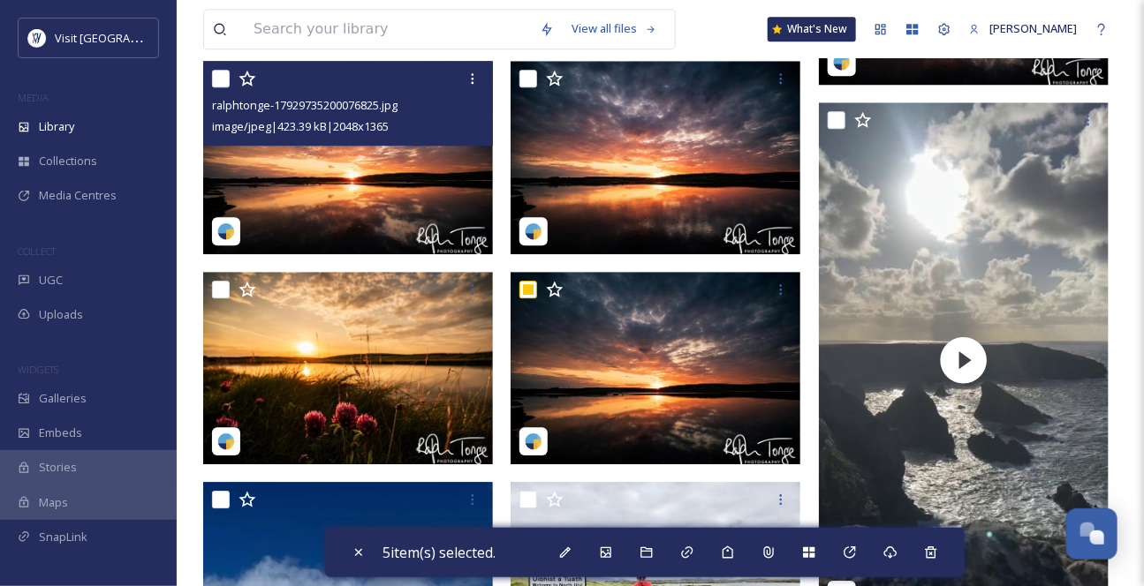
scroll to position [1707, 0]
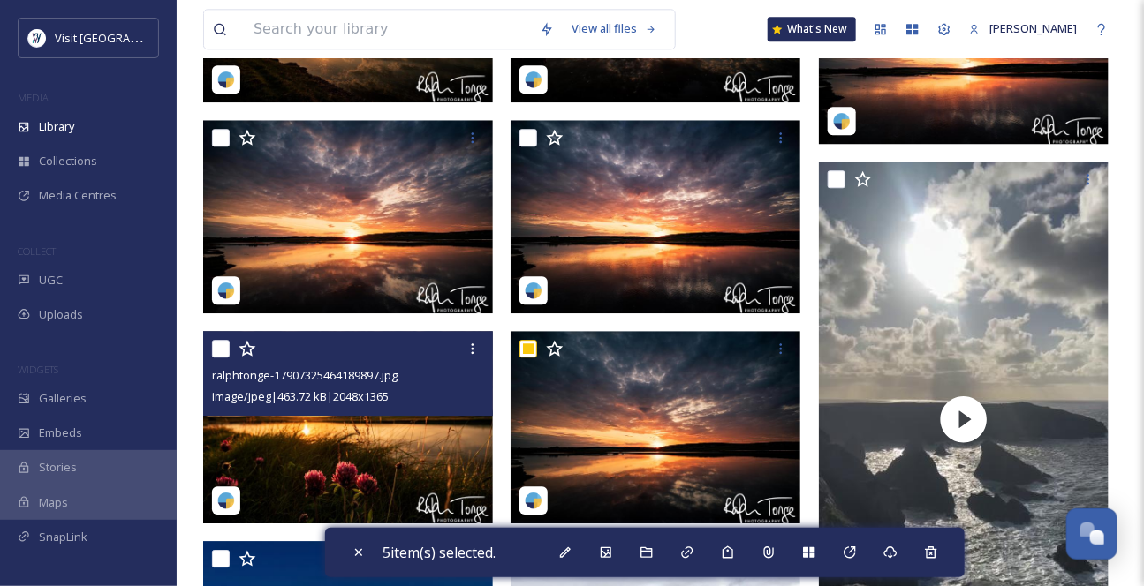
drag, startPoint x: 221, startPoint y: 377, endPoint x: 220, endPoint y: 331, distance: 45.9
click at [220, 358] on input "checkbox" at bounding box center [221, 349] width 18 height 18
checkbox input "true"
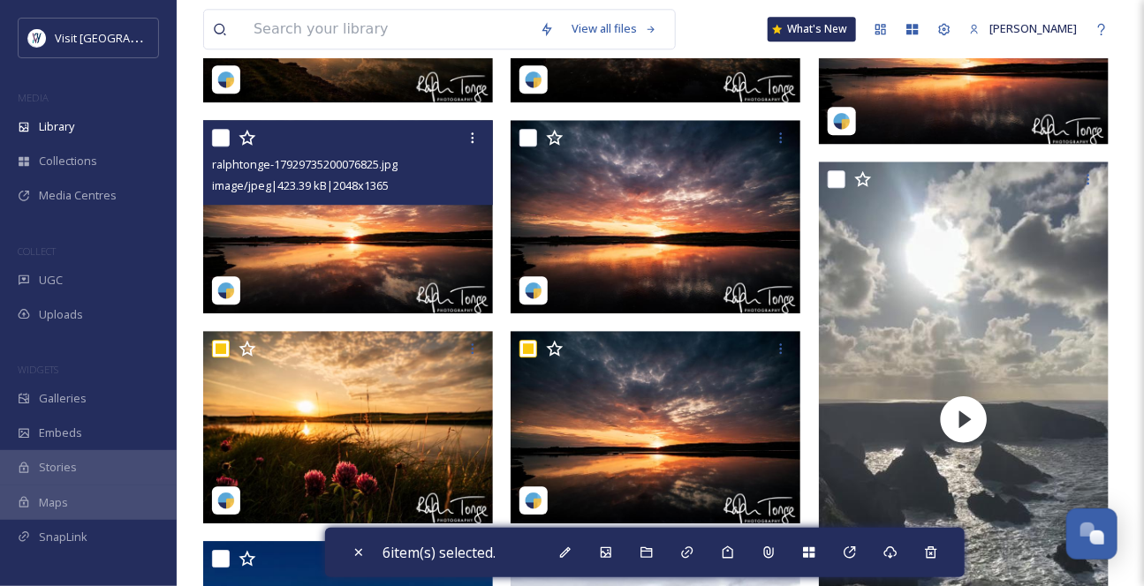
click at [220, 147] on input "checkbox" at bounding box center [221, 138] width 18 height 18
checkbox input "true"
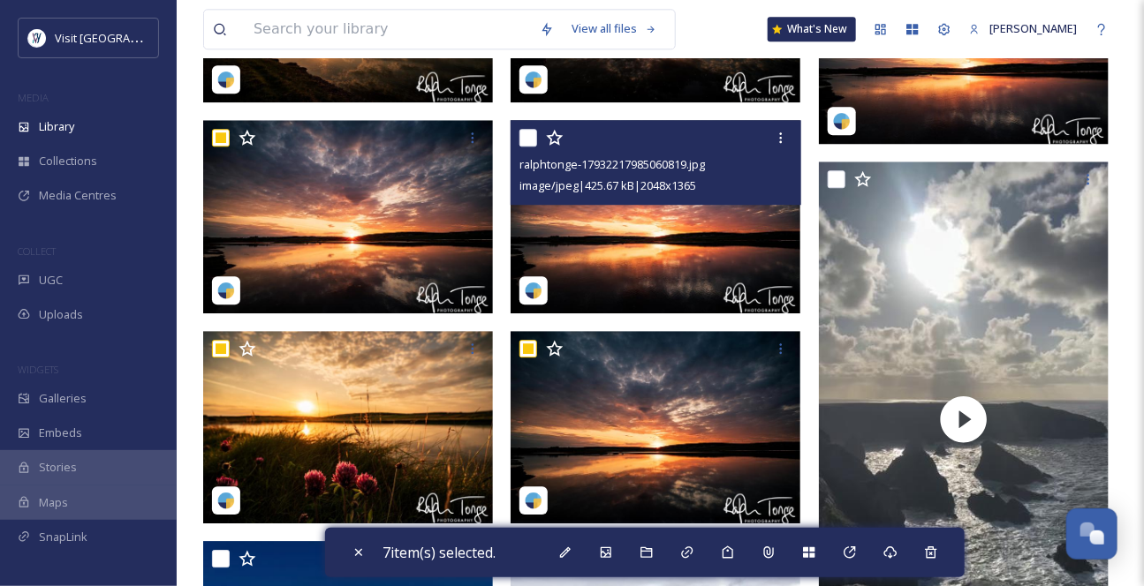
click at [528, 147] on input "checkbox" at bounding box center [528, 138] width 18 height 18
checkbox input "true"
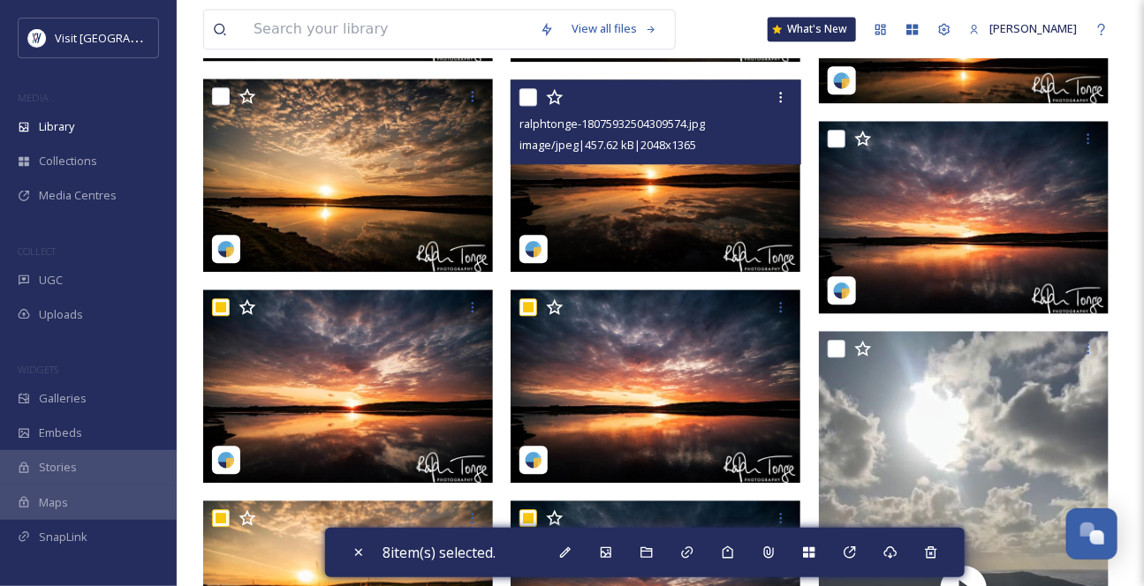
scroll to position [1466, 0]
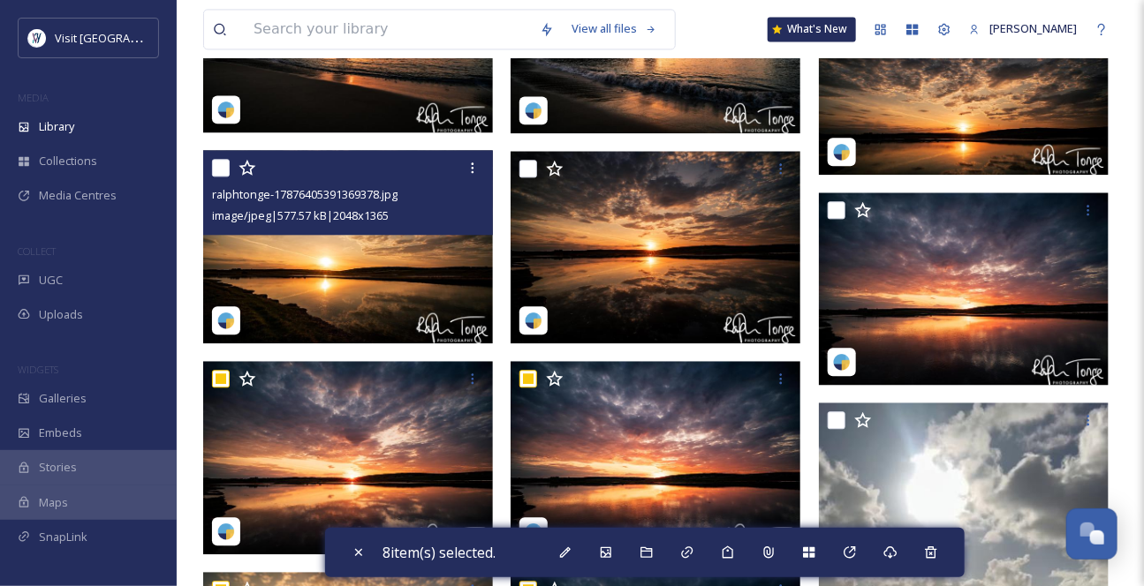
click at [215, 177] on input "checkbox" at bounding box center [221, 168] width 18 height 18
checkbox input "true"
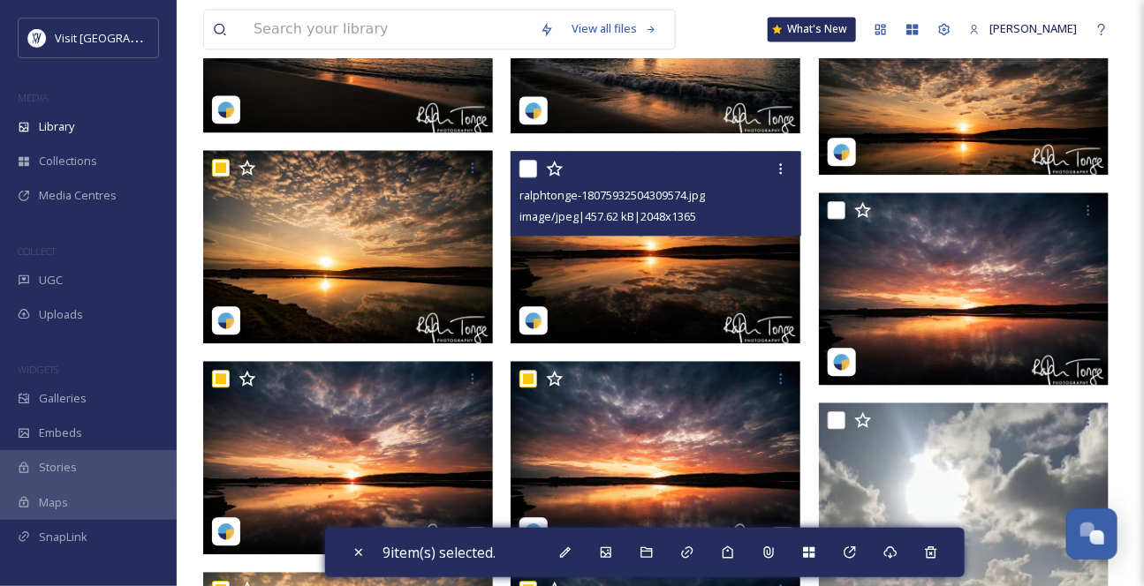
click at [527, 178] on input "checkbox" at bounding box center [528, 169] width 18 height 18
checkbox input "true"
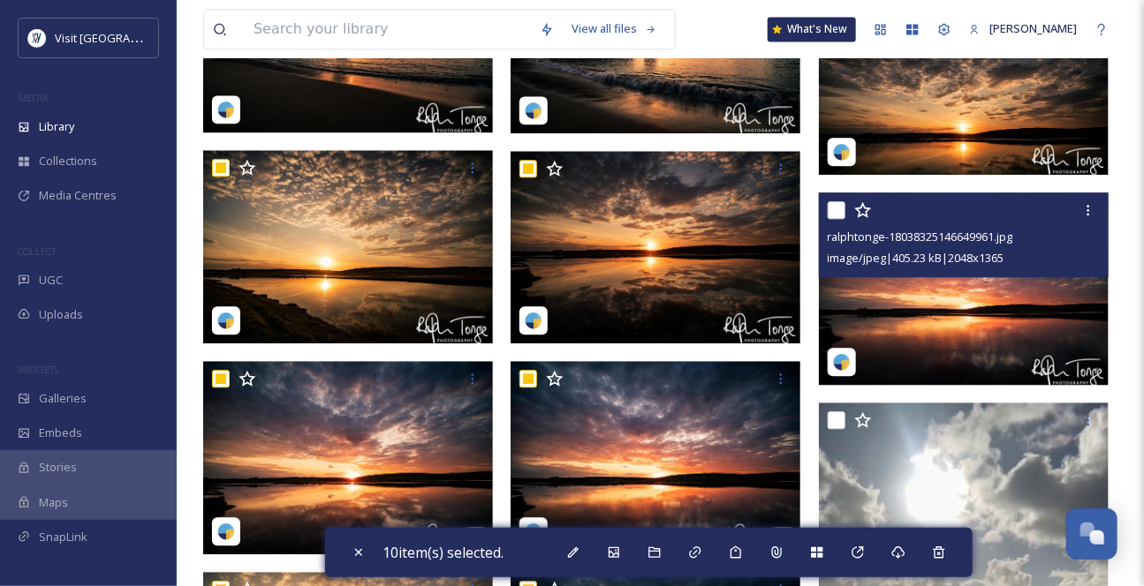
click at [834, 219] on input "checkbox" at bounding box center [837, 210] width 18 height 18
checkbox input "true"
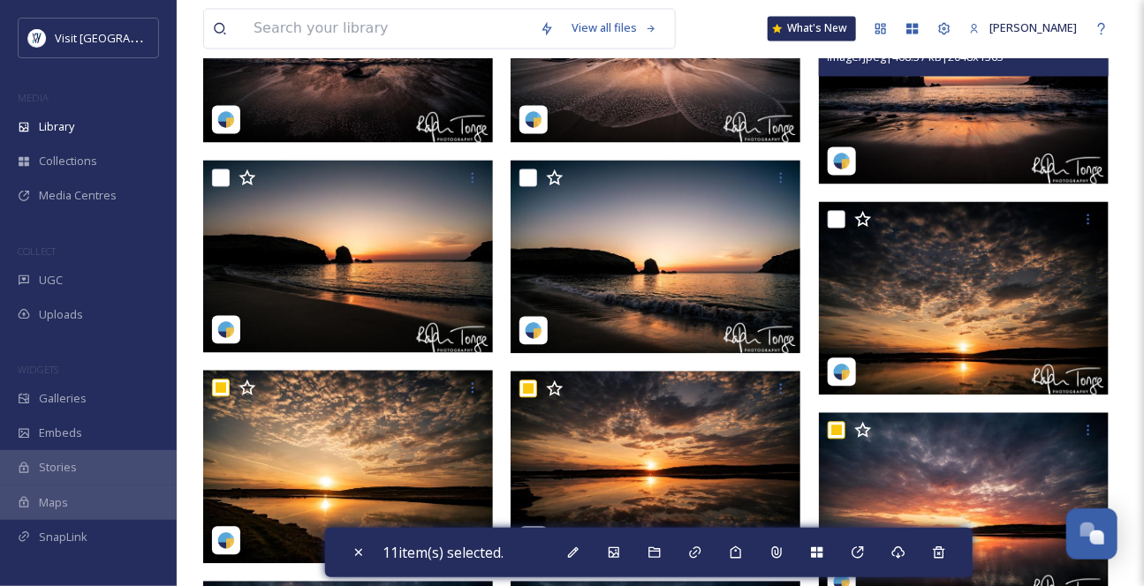
scroll to position [1225, 0]
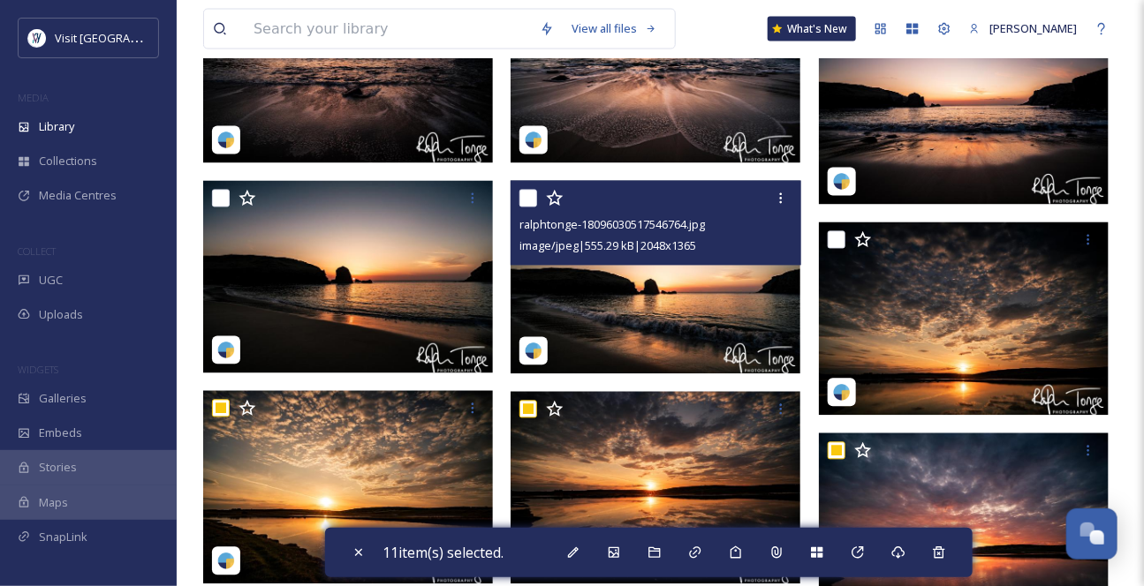
click at [528, 208] on input "checkbox" at bounding box center [528, 199] width 18 height 18
checkbox input "true"
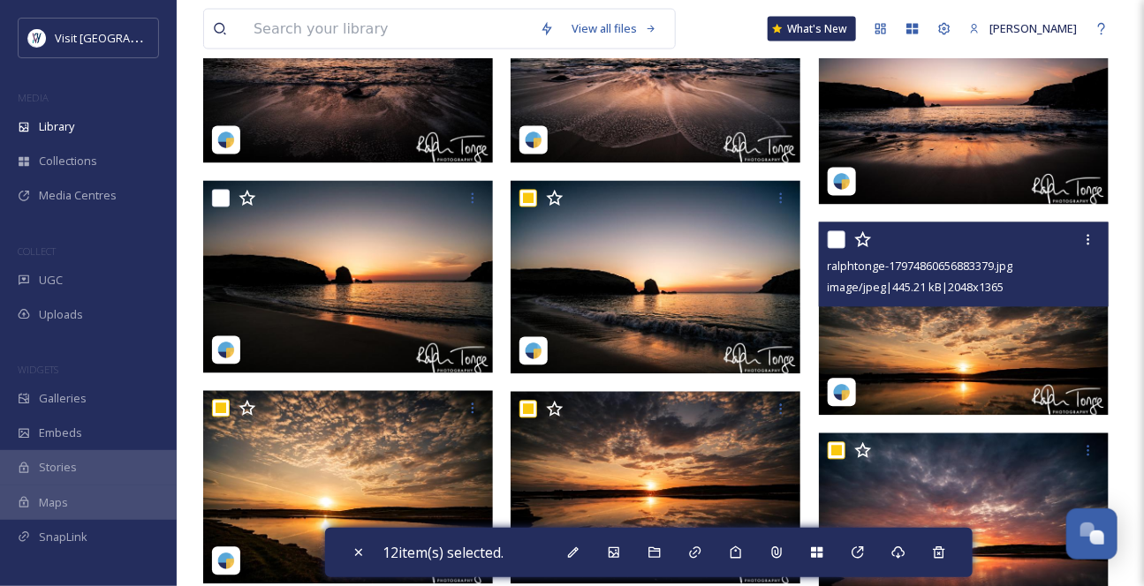
click at [832, 249] on input "checkbox" at bounding box center [837, 240] width 18 height 18
checkbox input "true"
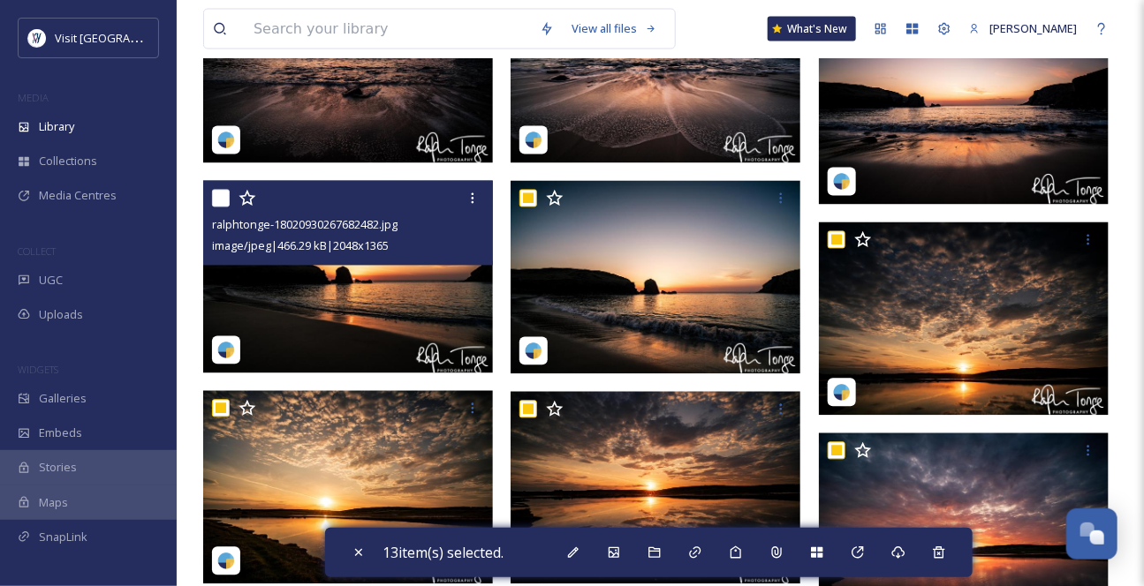
click at [219, 208] on input "checkbox" at bounding box center [221, 199] width 18 height 18
checkbox input "true"
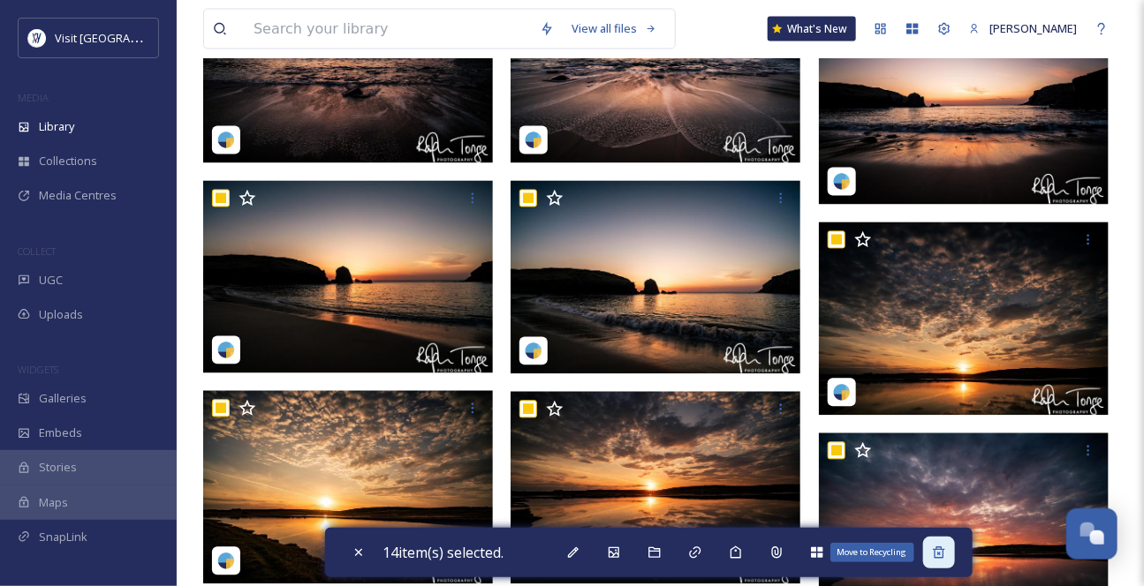
click at [946, 555] on icon at bounding box center [939, 553] width 14 height 14
